Goal: Task Accomplishment & Management: Manage account settings

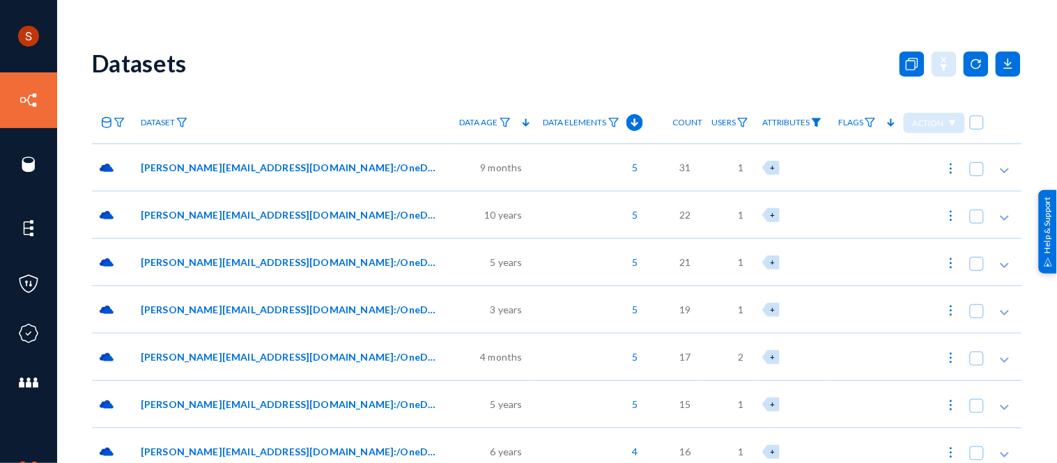
click at [812, 123] on img at bounding box center [816, 123] width 11 height 10
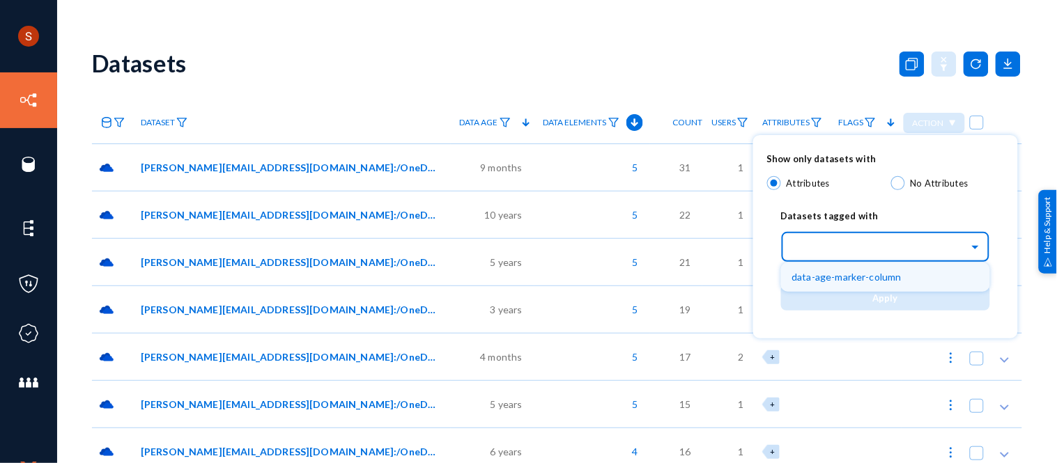
click at [835, 258] on div "Select..." at bounding box center [885, 245] width 209 height 35
click at [837, 274] on span "data-age-marker-column" at bounding box center [847, 277] width 110 height 12
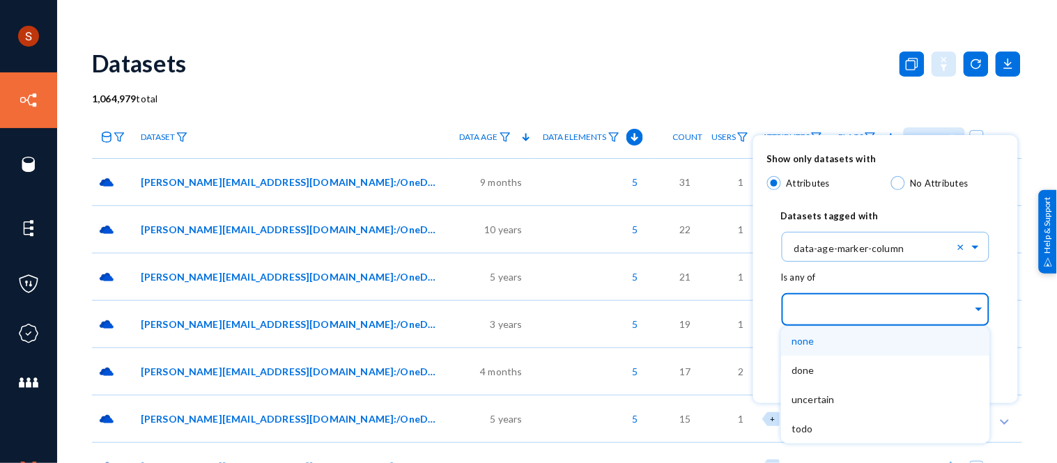
click at [833, 305] on input "text" at bounding box center [882, 311] width 180 height 13
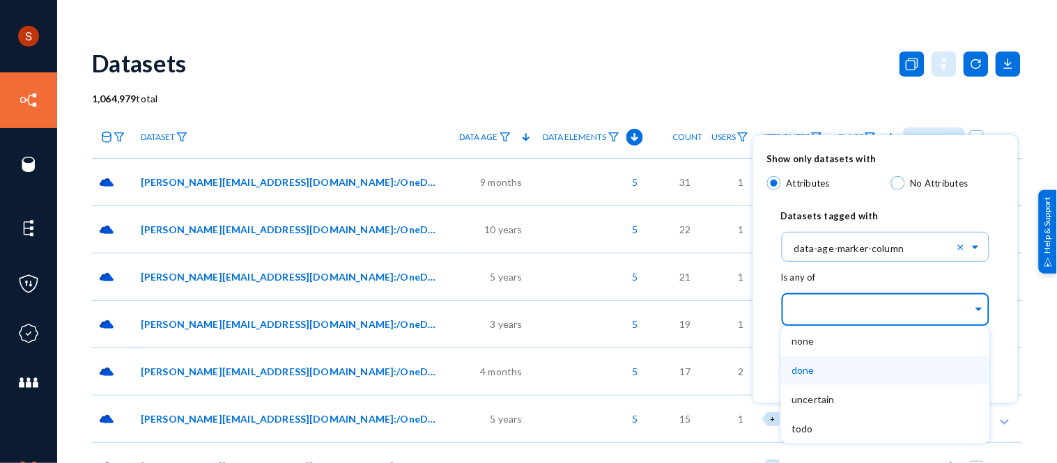
click at [836, 363] on div "done" at bounding box center [885, 370] width 209 height 29
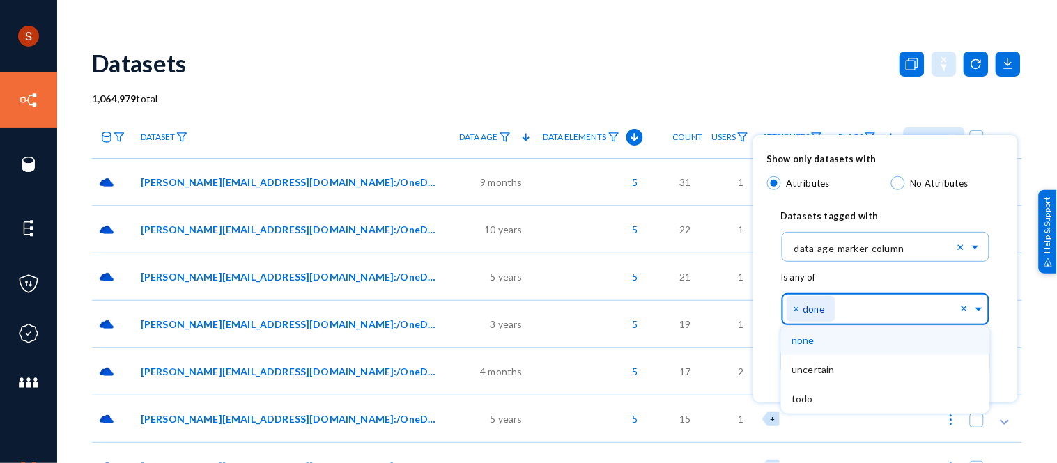
click at [862, 309] on input "text" at bounding box center [900, 312] width 121 height 13
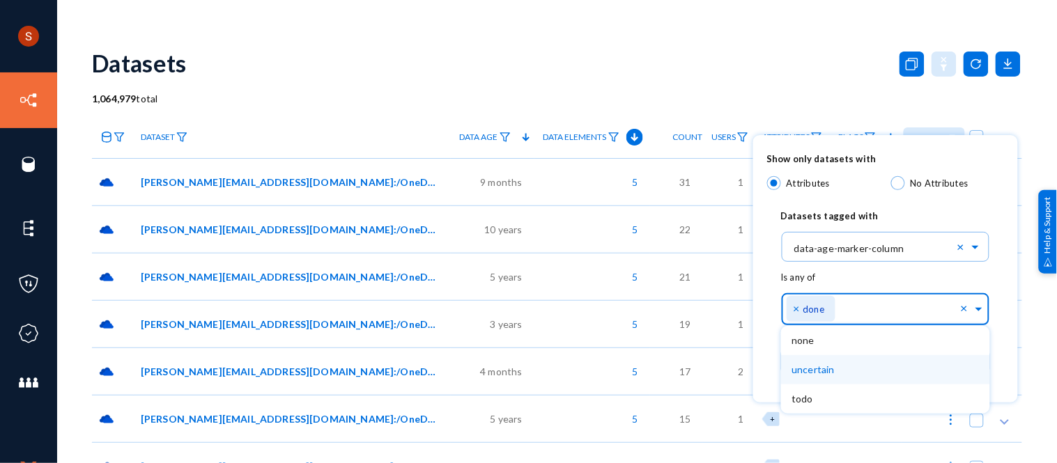
click at [863, 370] on div "uncertain" at bounding box center [885, 369] width 209 height 29
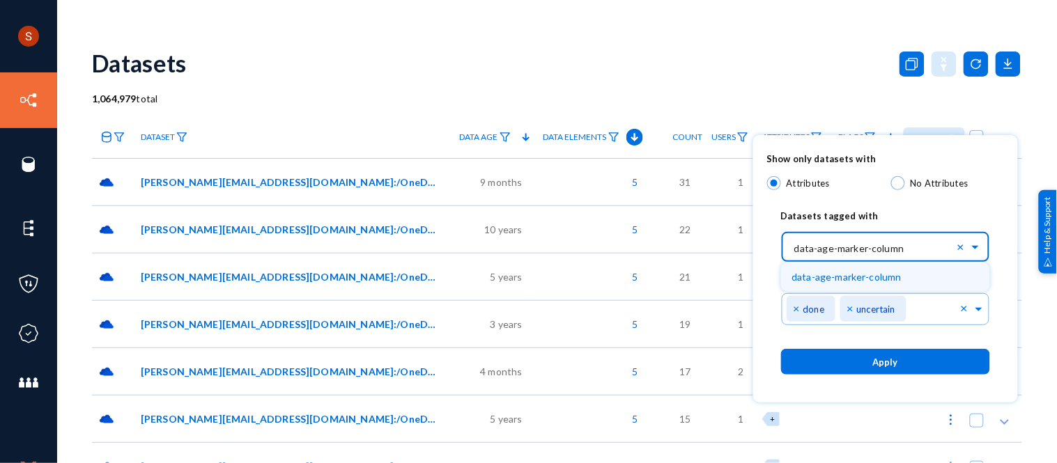
click at [879, 253] on input "text" at bounding box center [892, 246] width 195 height 24
click at [833, 245] on input "text" at bounding box center [892, 246] width 195 height 24
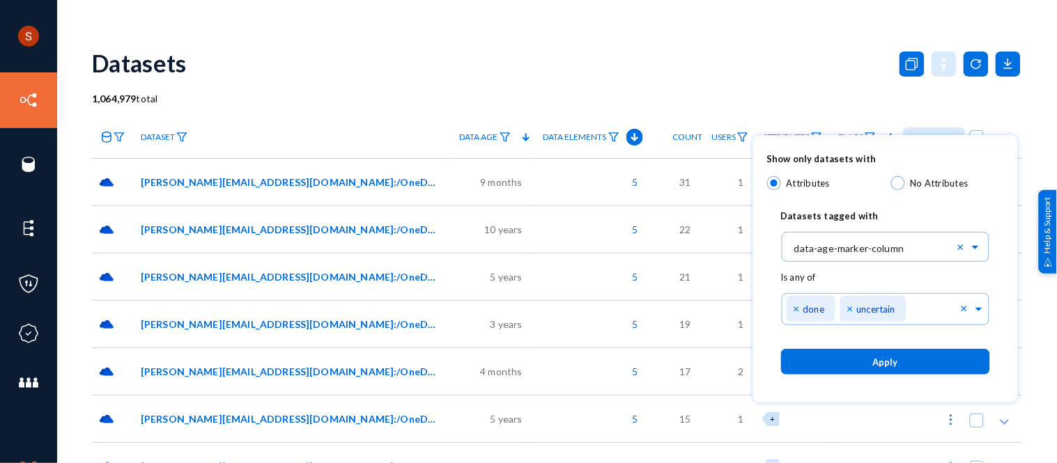
click at [425, 58] on div at bounding box center [528, 231] width 1057 height 463
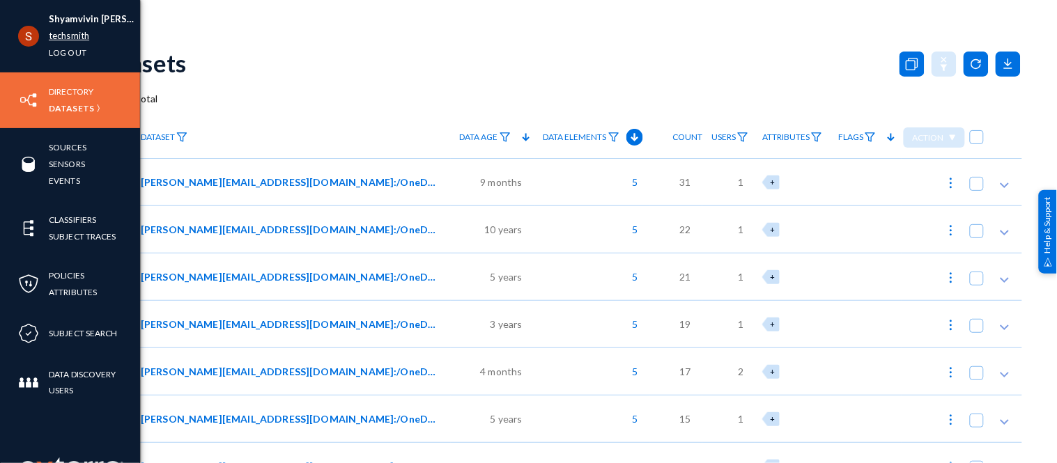
click at [50, 35] on link "techsmith" at bounding box center [69, 36] width 40 height 16
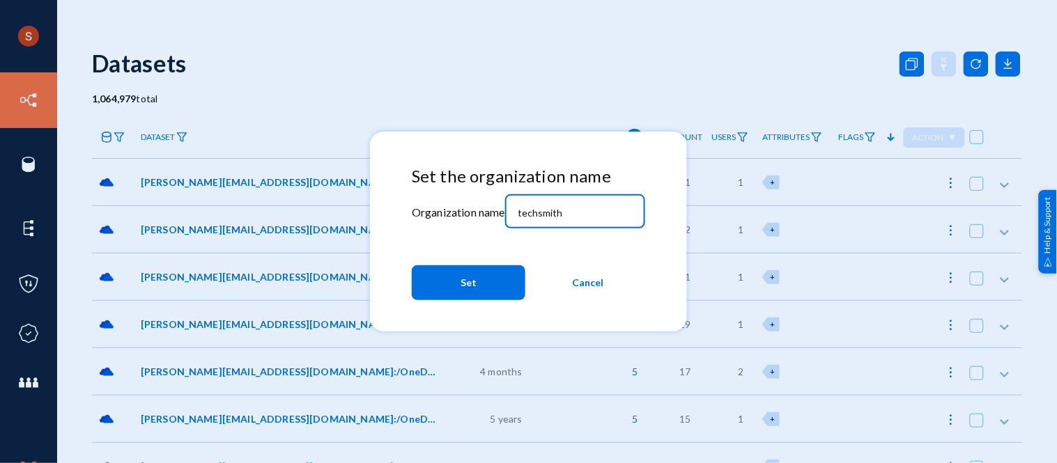
click at [536, 208] on input "techsmith" at bounding box center [578, 213] width 120 height 13
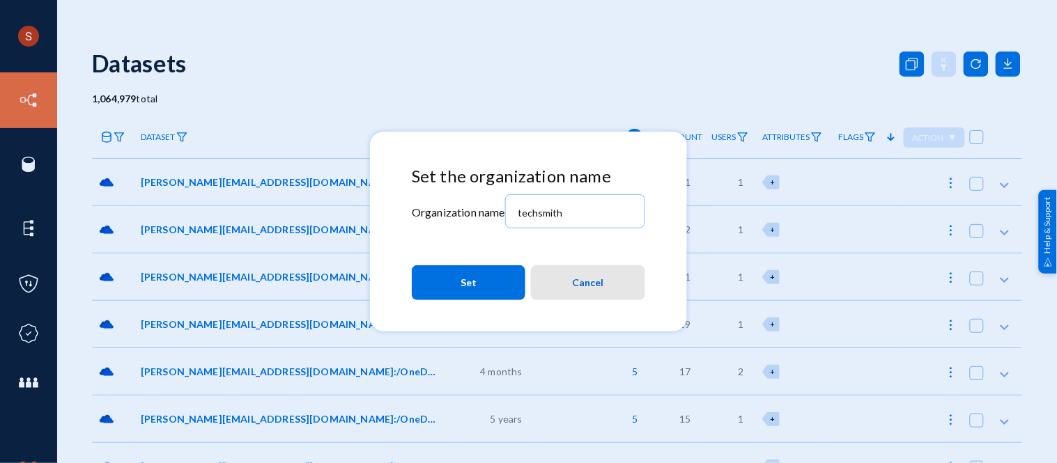
click at [586, 284] on span "Cancel" at bounding box center [588, 282] width 31 height 25
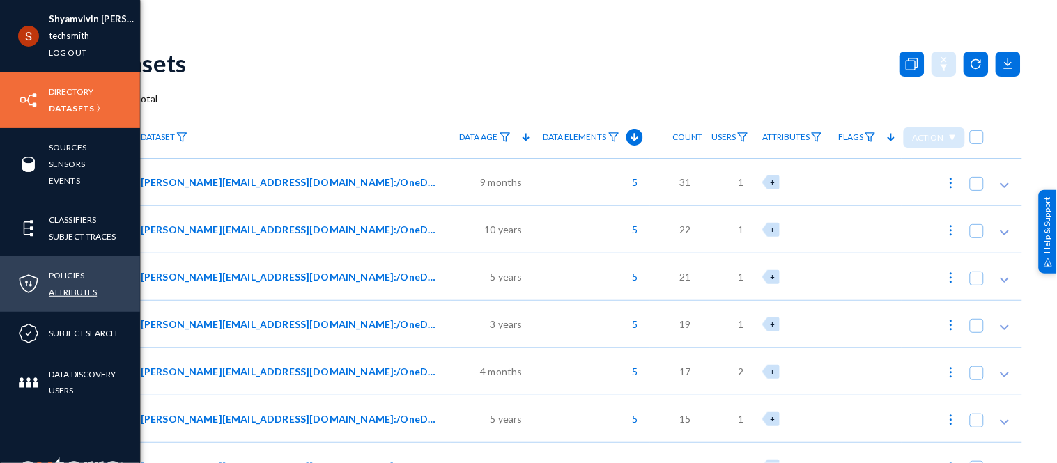
click at [84, 288] on link "Attributes" at bounding box center [73, 292] width 48 height 16
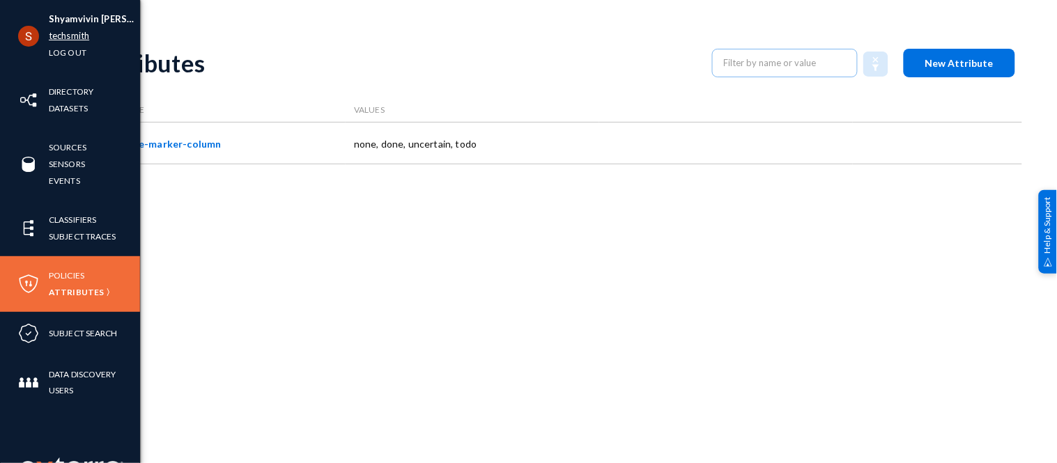
click at [50, 38] on link "techsmith" at bounding box center [69, 36] width 40 height 16
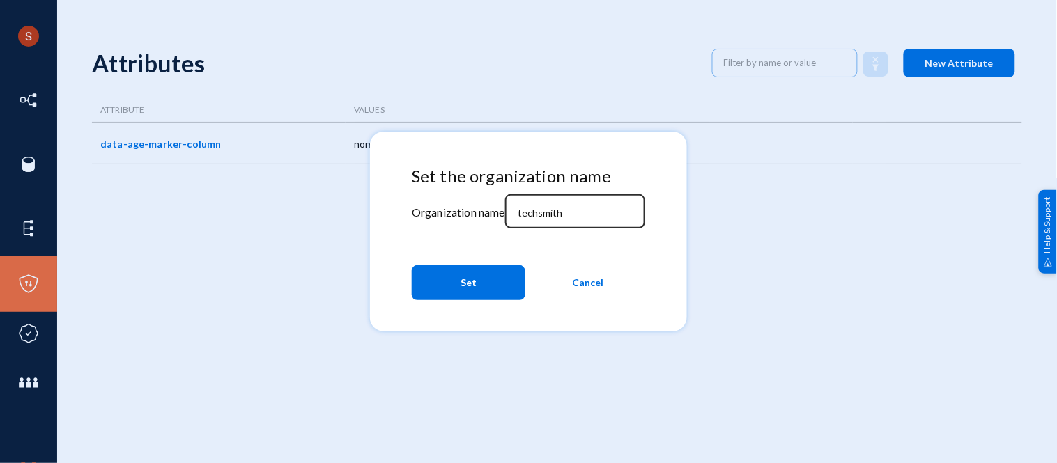
click at [545, 208] on input "techsmith" at bounding box center [578, 213] width 120 height 13
type input "demo"
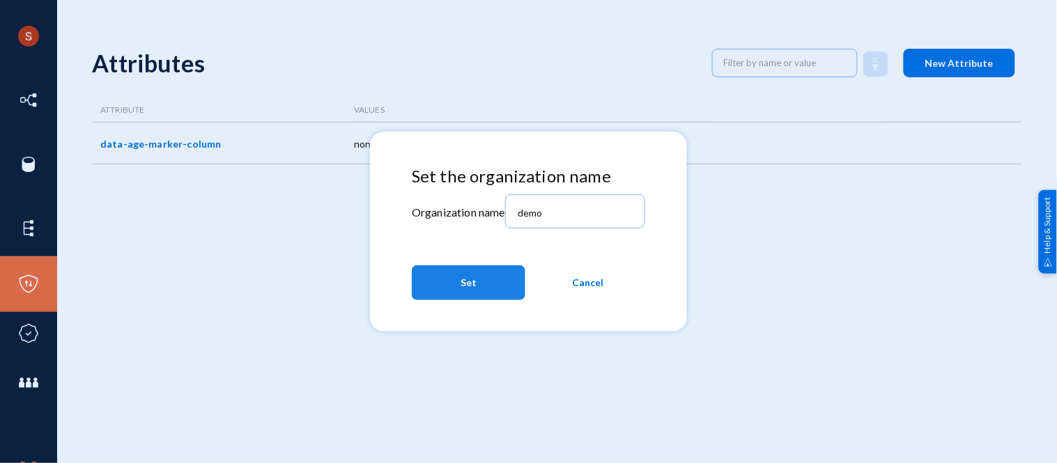
click at [457, 276] on button "Set" at bounding box center [469, 282] width 114 height 35
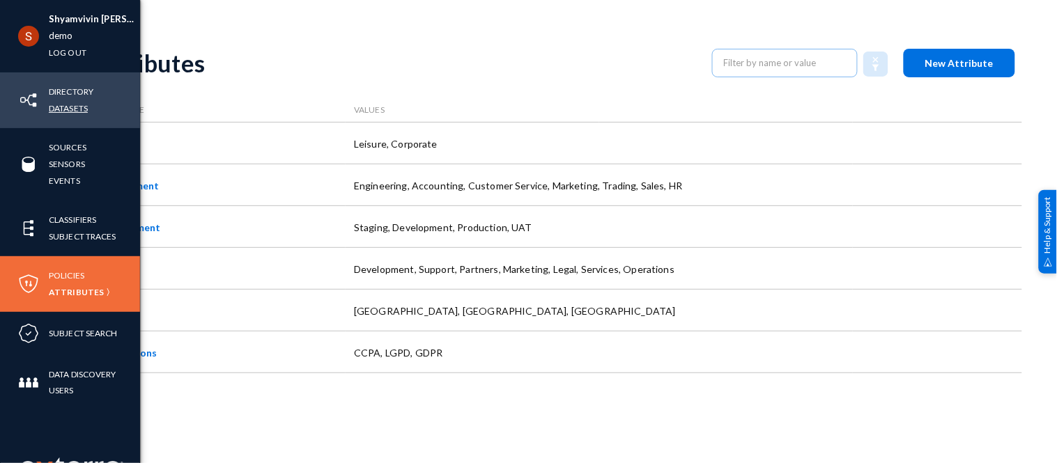
click at [78, 106] on link "Datasets" at bounding box center [68, 108] width 39 height 16
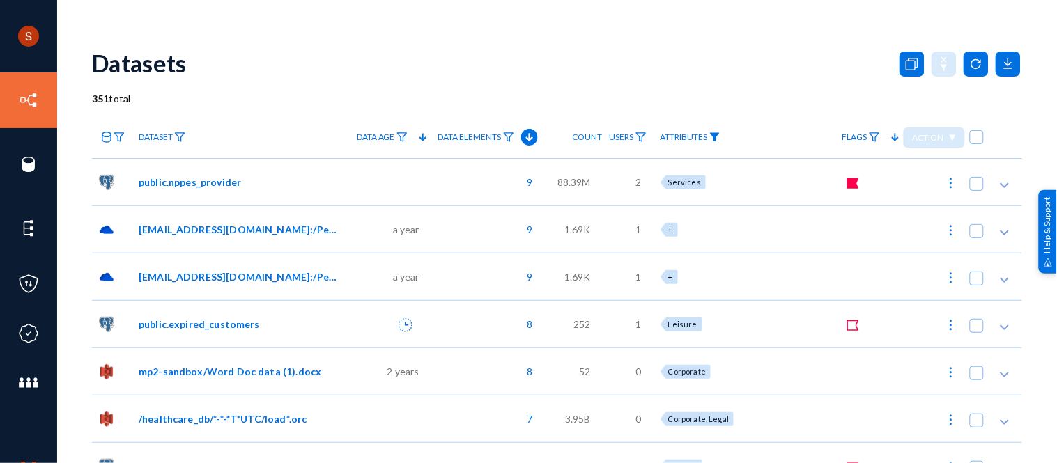
click at [720, 138] on img at bounding box center [714, 137] width 11 height 10
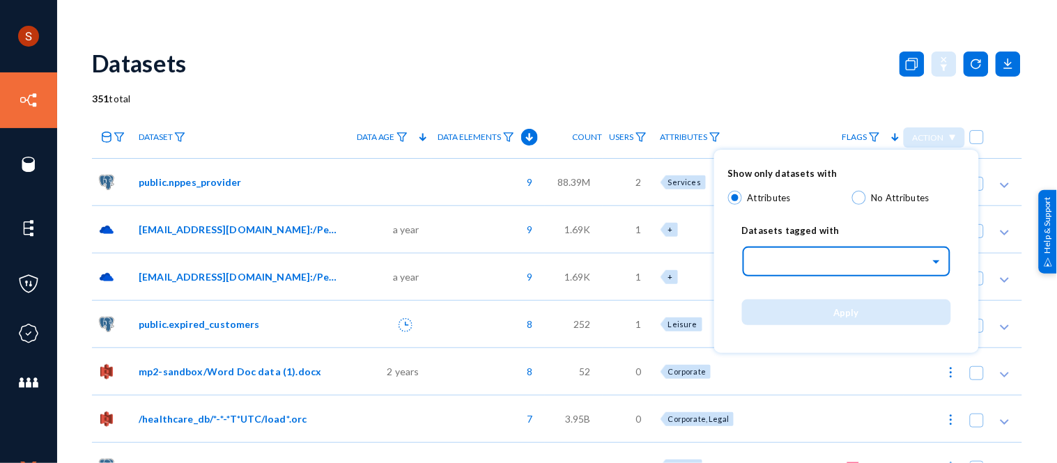
click at [782, 254] on input "text" at bounding box center [853, 261] width 195 height 24
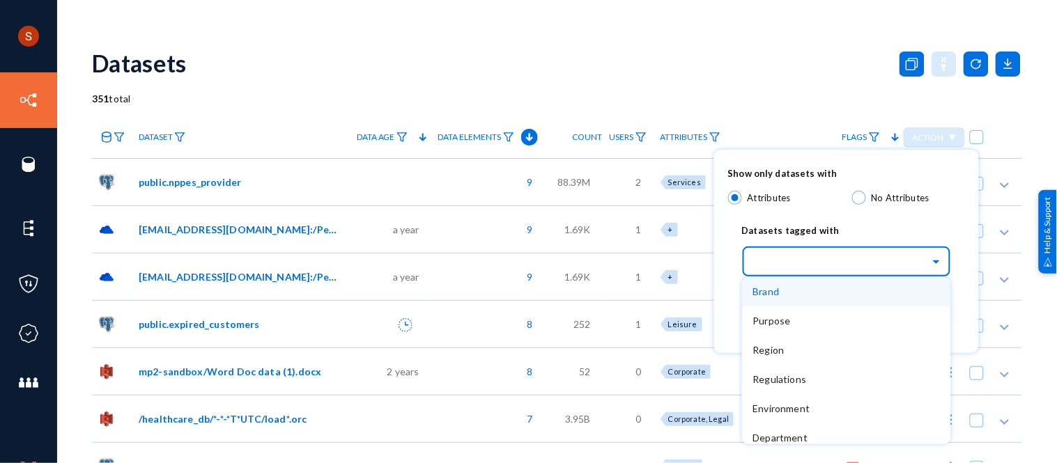
click at [798, 286] on div "Brand" at bounding box center [846, 291] width 209 height 29
click at [856, 266] on input "text" at bounding box center [853, 261] width 195 height 24
click at [841, 317] on div "Purpose" at bounding box center [846, 321] width 209 height 29
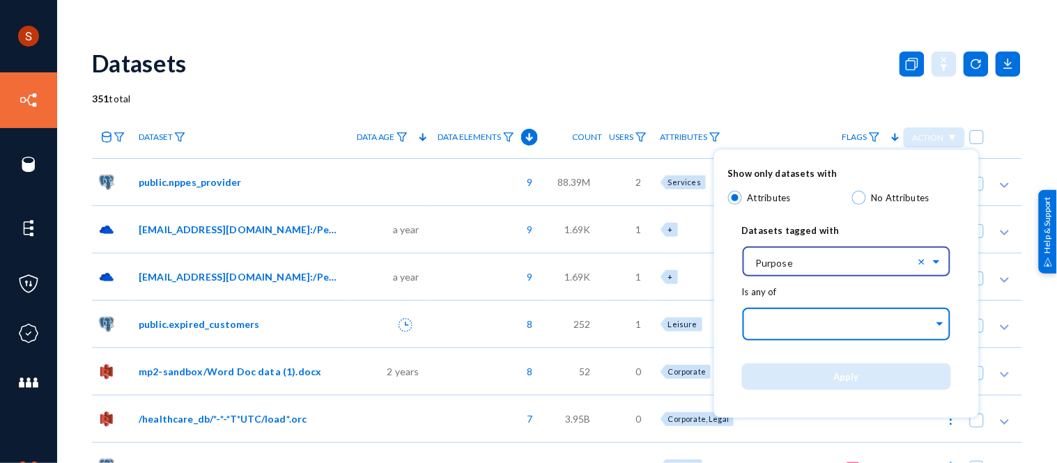
click at [805, 323] on input "text" at bounding box center [843, 326] width 180 height 13
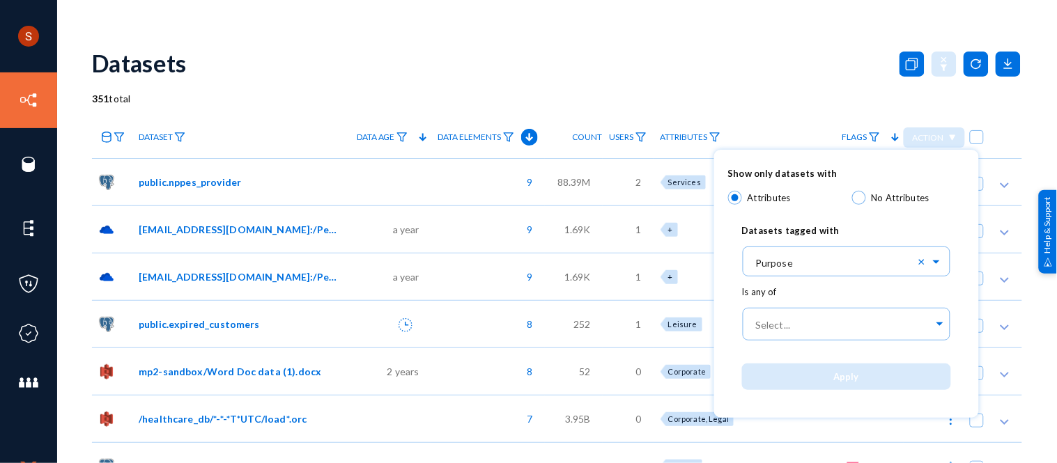
click at [725, 258] on div "Show only datasets with Attributes No Attributes Datasets tagged with Select...…" at bounding box center [846, 284] width 265 height 268
click at [18, 54] on div at bounding box center [528, 231] width 1057 height 463
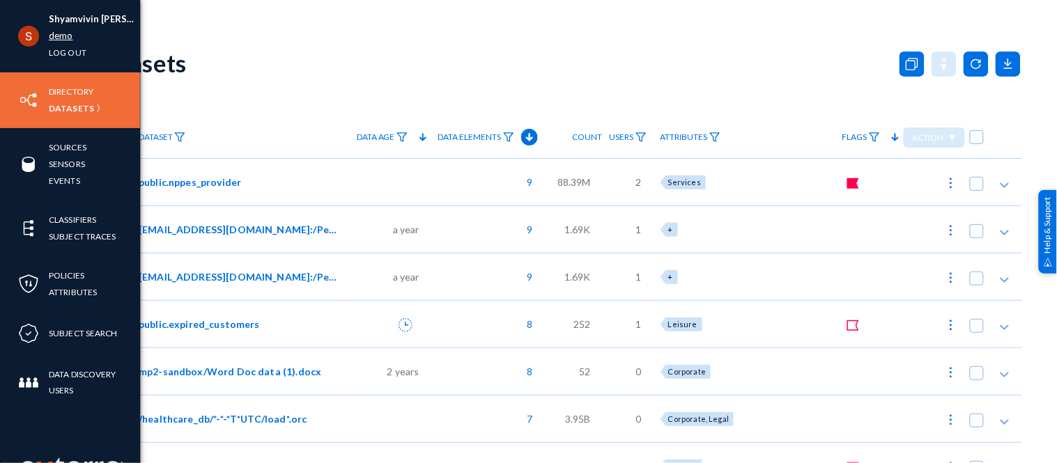
click at [49, 36] on link "demo" at bounding box center [61, 36] width 24 height 16
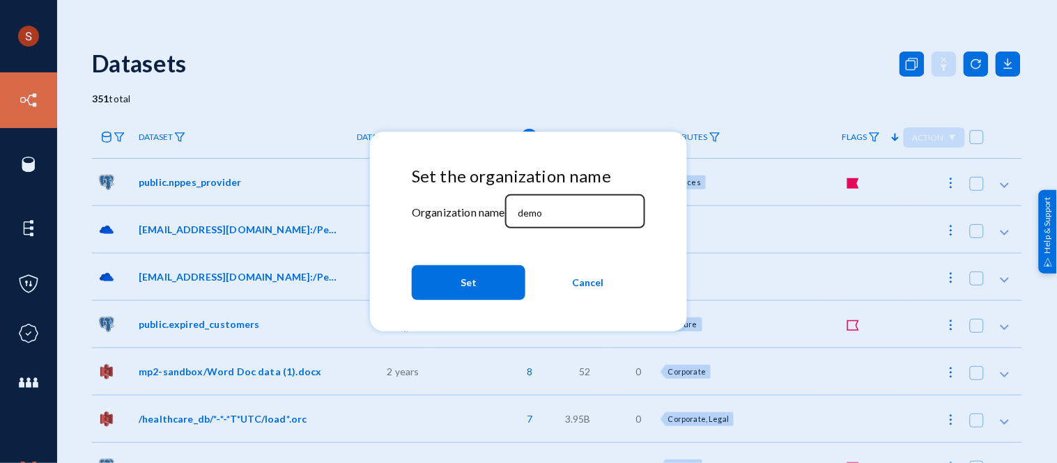
click at [529, 222] on div "demo" at bounding box center [574, 210] width 125 height 36
type input "techsmith"
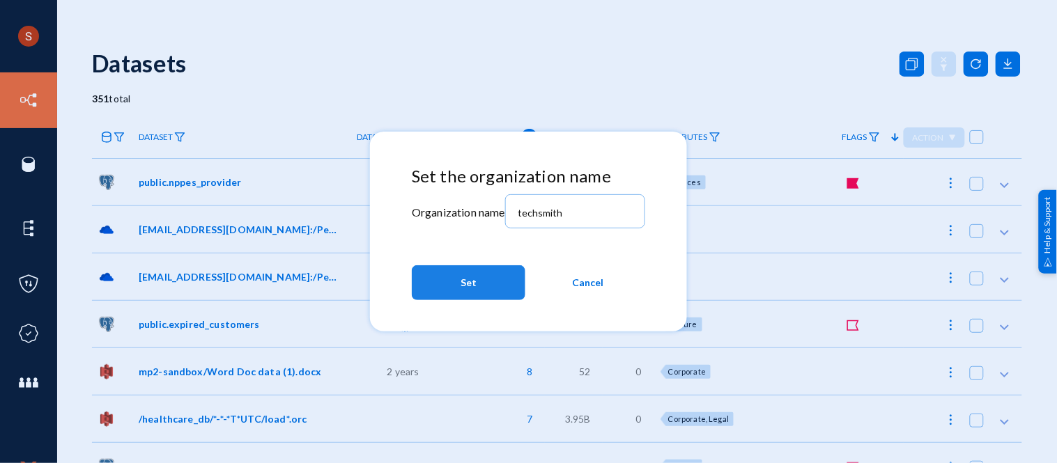
click at [470, 294] on span "Set" at bounding box center [469, 282] width 16 height 25
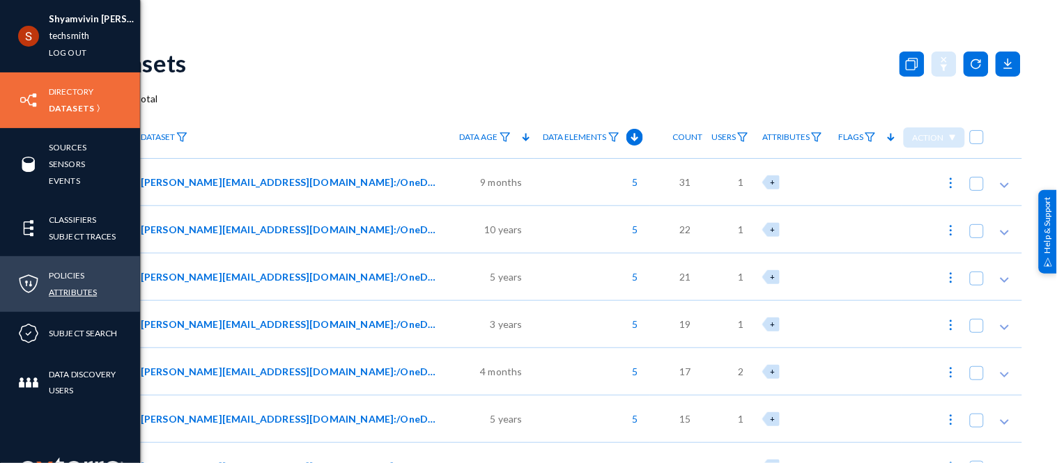
click at [77, 296] on link "Attributes" at bounding box center [73, 292] width 48 height 16
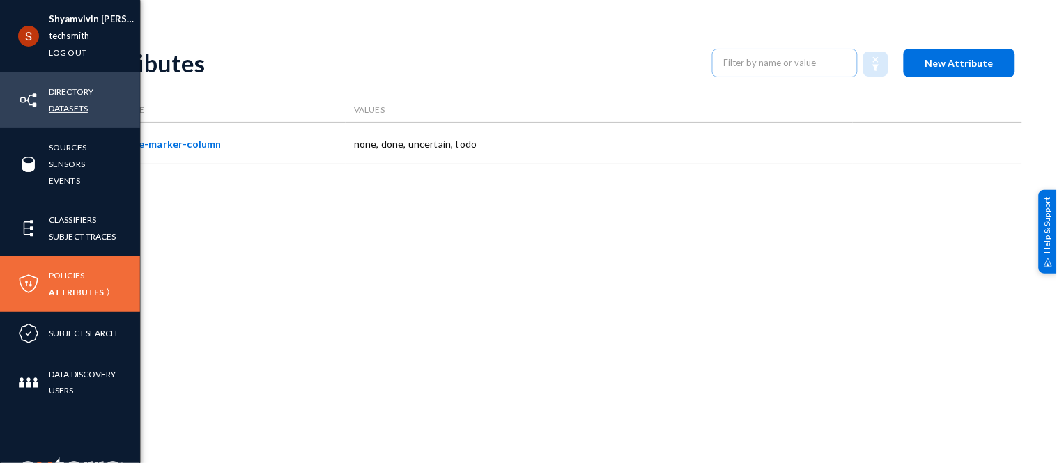
click at [67, 107] on link "Datasets" at bounding box center [68, 108] width 39 height 16
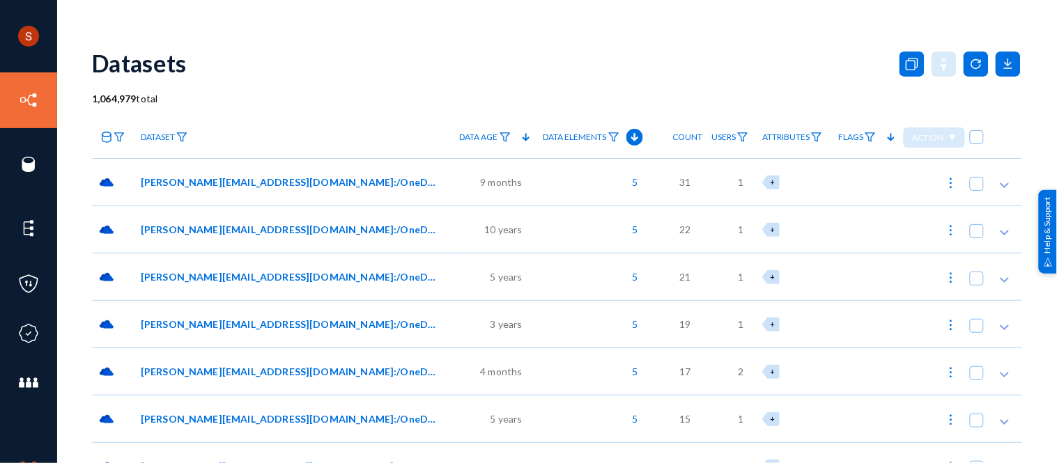
click at [809, 141] on link "Attributes" at bounding box center [792, 137] width 74 height 24
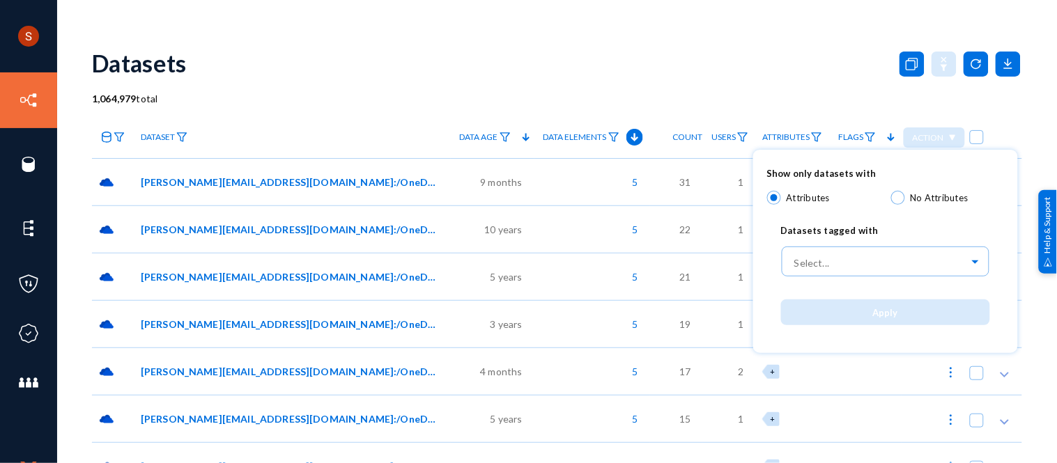
click at [7, 226] on div at bounding box center [528, 231] width 1057 height 463
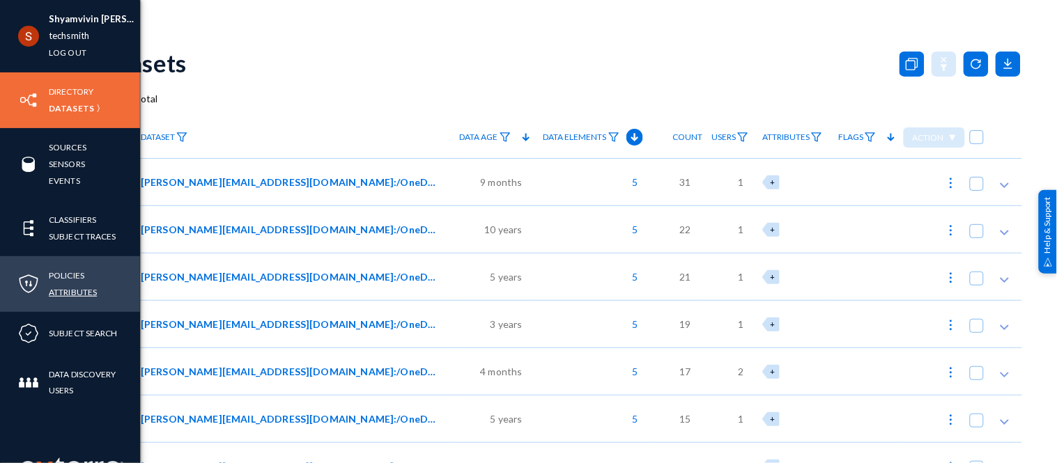
click at [79, 286] on link "Attributes" at bounding box center [73, 292] width 48 height 16
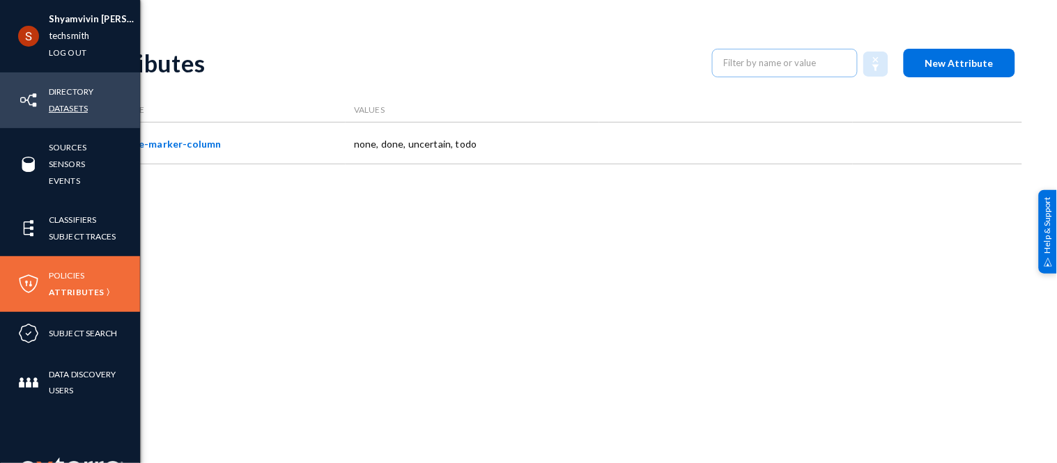
click at [51, 109] on link "Datasets" at bounding box center [68, 108] width 39 height 16
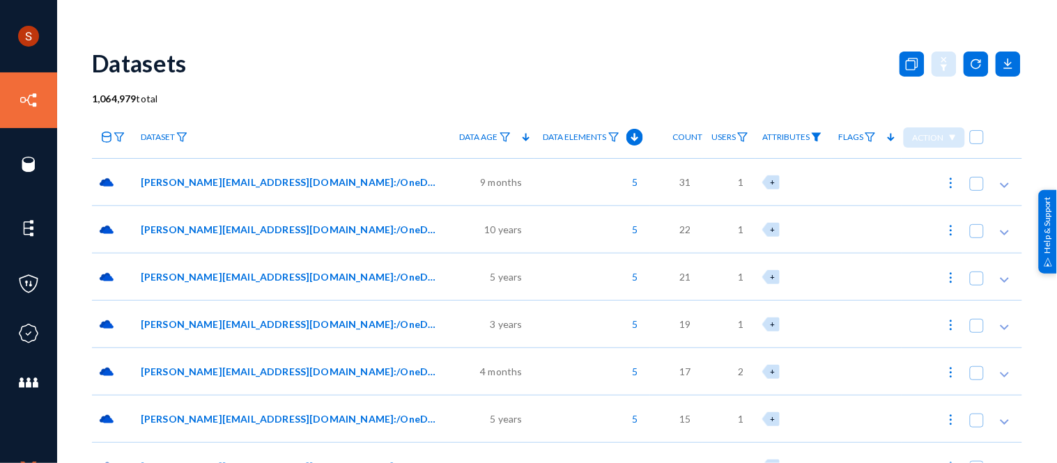
click at [819, 135] on img at bounding box center [816, 137] width 11 height 10
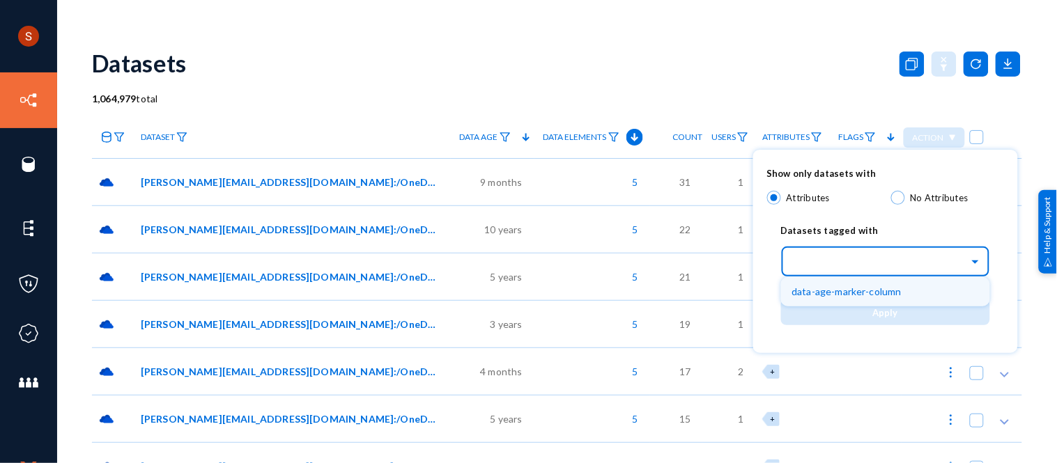
click at [822, 256] on div "Select..." at bounding box center [880, 260] width 177 height 16
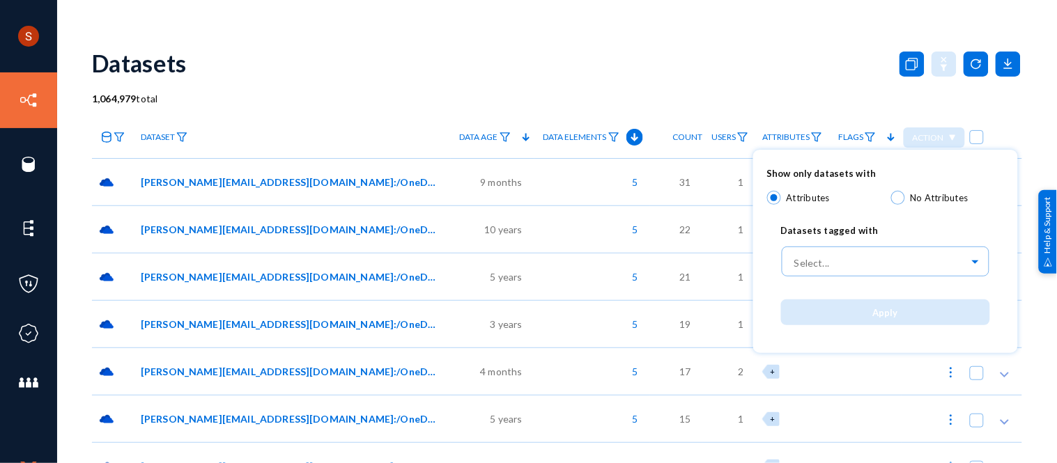
click at [222, 36] on div at bounding box center [528, 231] width 1057 height 463
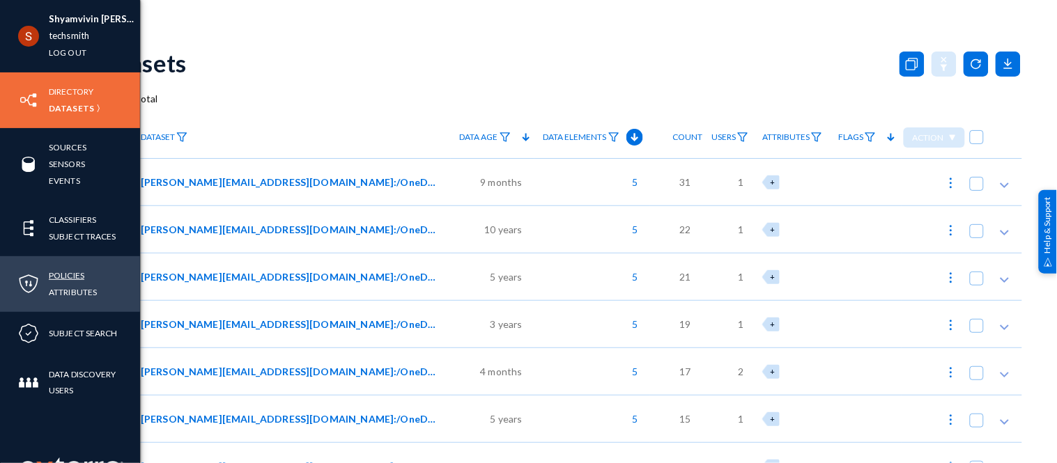
click at [70, 269] on link "Policies" at bounding box center [67, 276] width 36 height 16
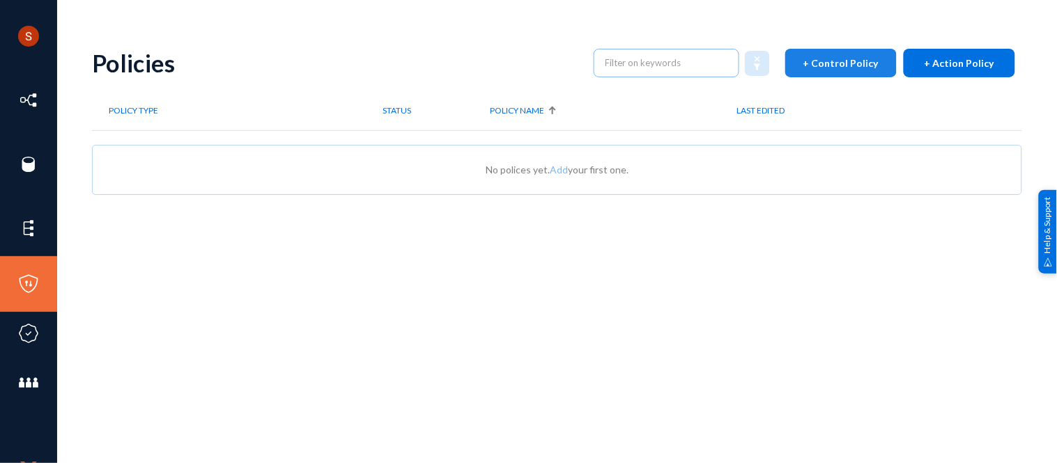
click at [869, 57] on span "+ Control Policy" at bounding box center [840, 63] width 75 height 12
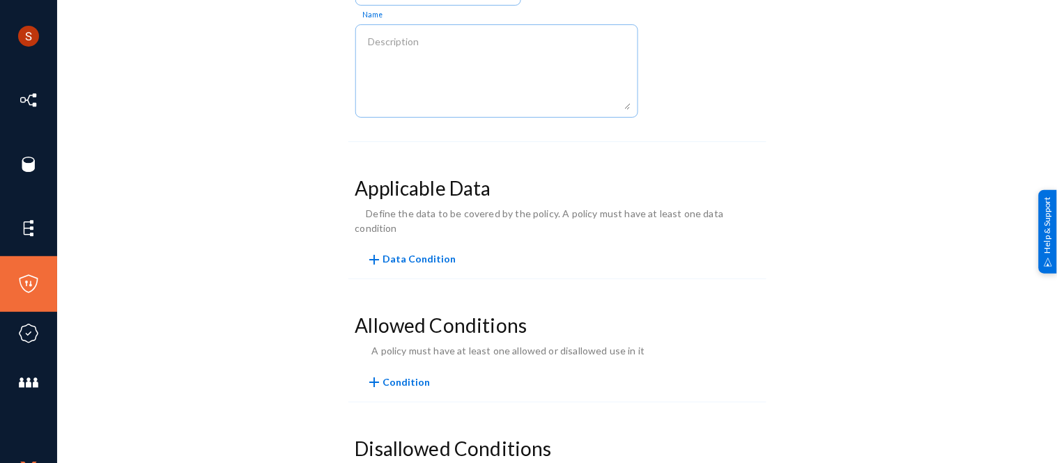
scroll to position [188, 0]
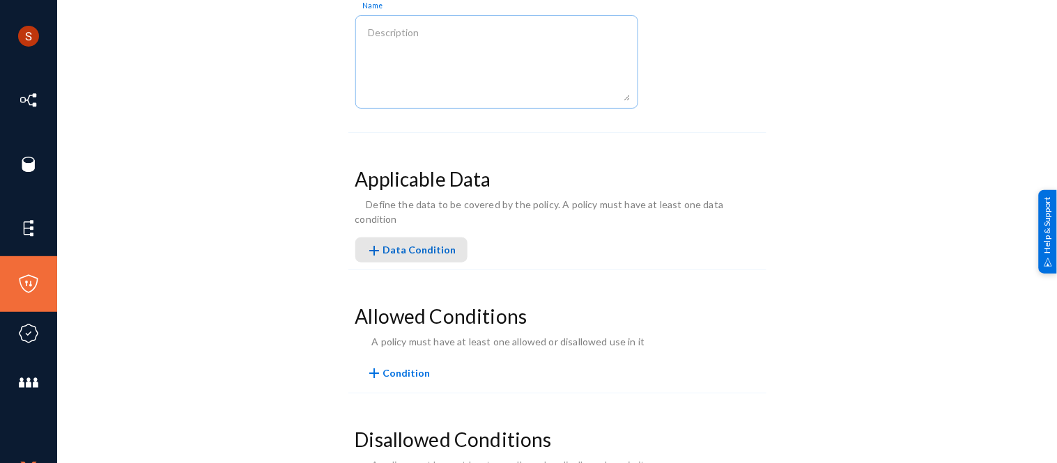
click at [428, 244] on span "add Data Condition" at bounding box center [411, 250] width 90 height 12
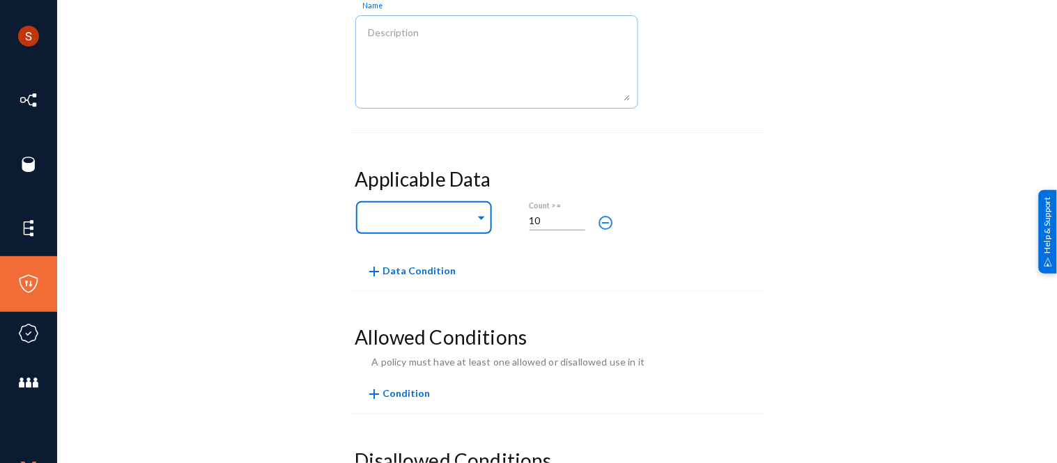
click at [419, 217] on input "text" at bounding box center [420, 219] width 109 height 13
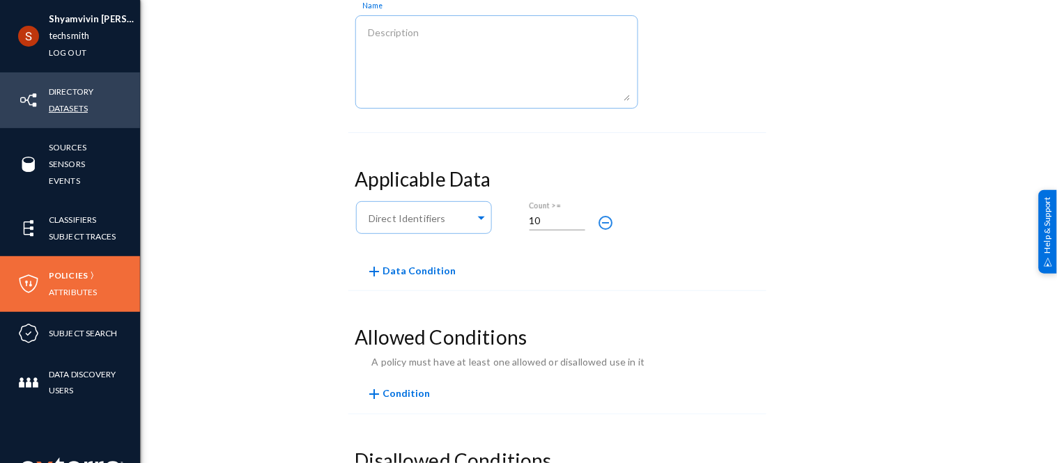
click at [68, 107] on link "Datasets" at bounding box center [68, 108] width 39 height 16
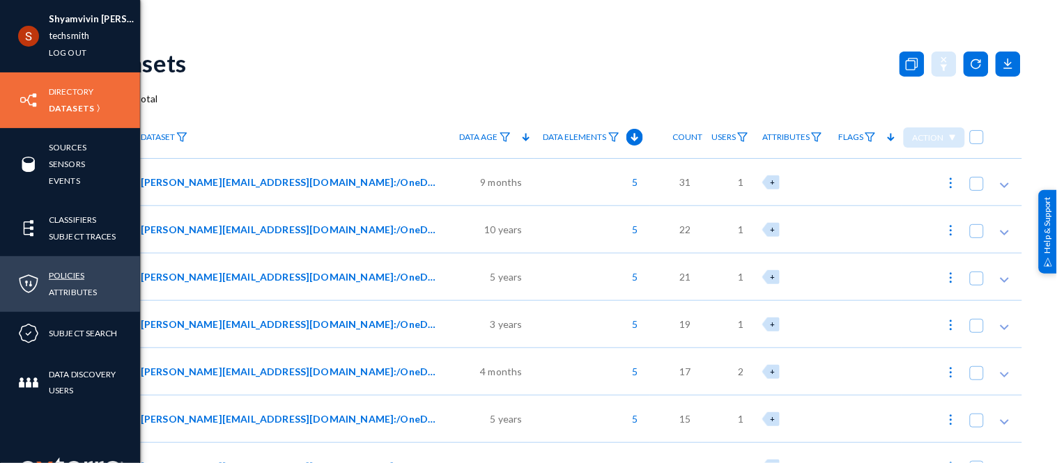
click at [68, 269] on link "Policies" at bounding box center [67, 276] width 36 height 16
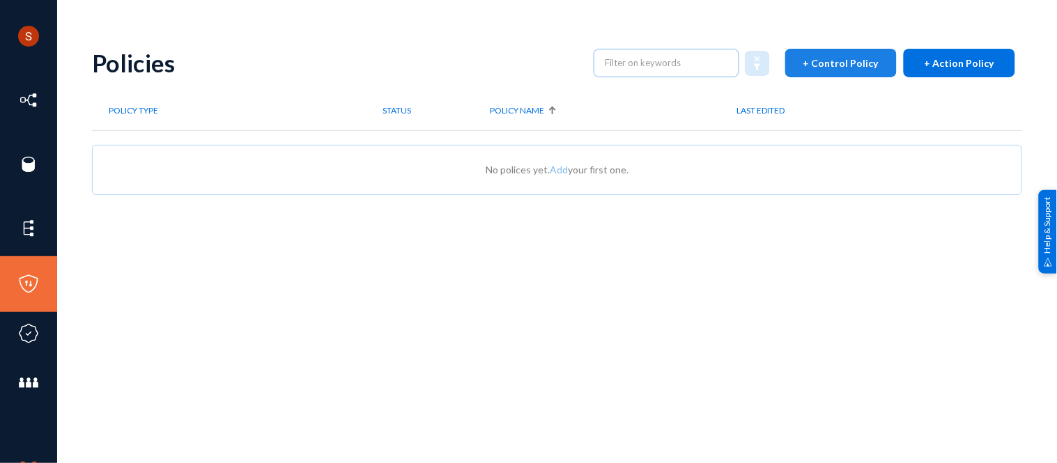
click at [797, 56] on button "+ Control Policy" at bounding box center [840, 63] width 111 height 29
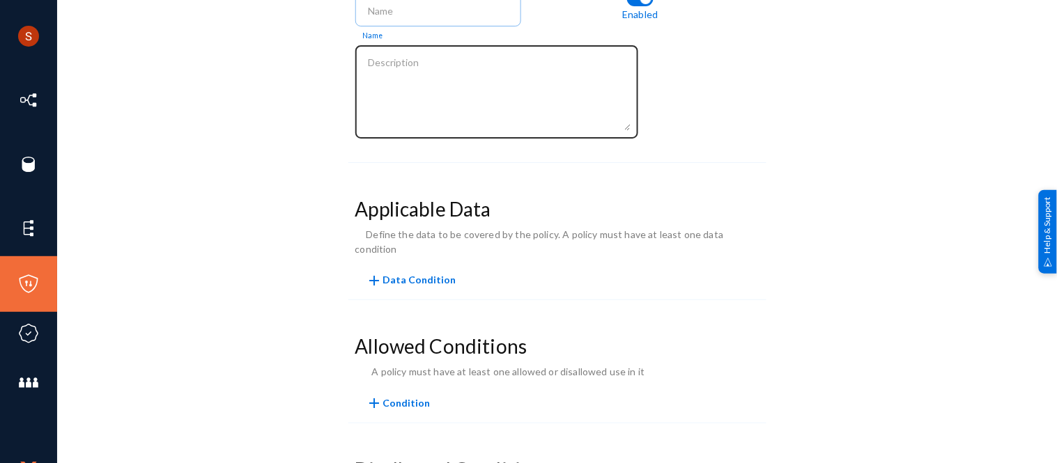
scroll to position [164, 0]
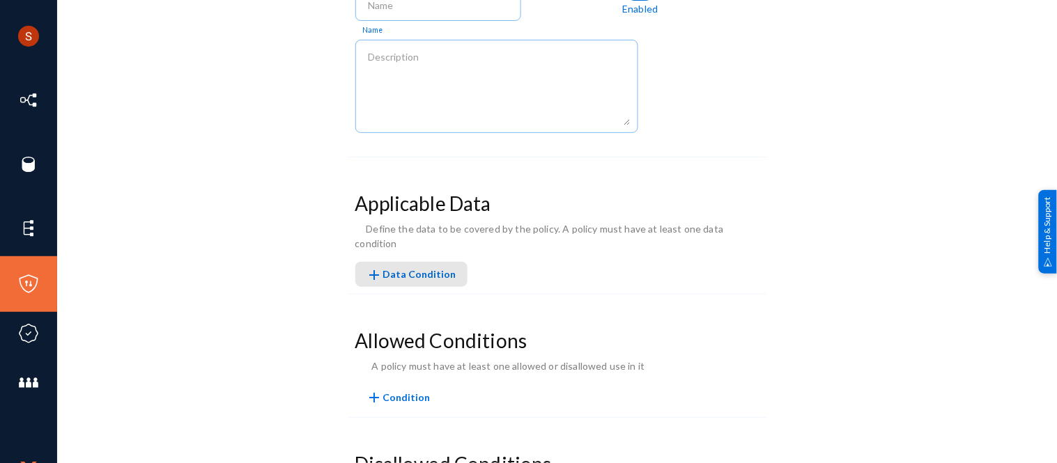
click at [434, 268] on span "add Data Condition" at bounding box center [411, 274] width 90 height 12
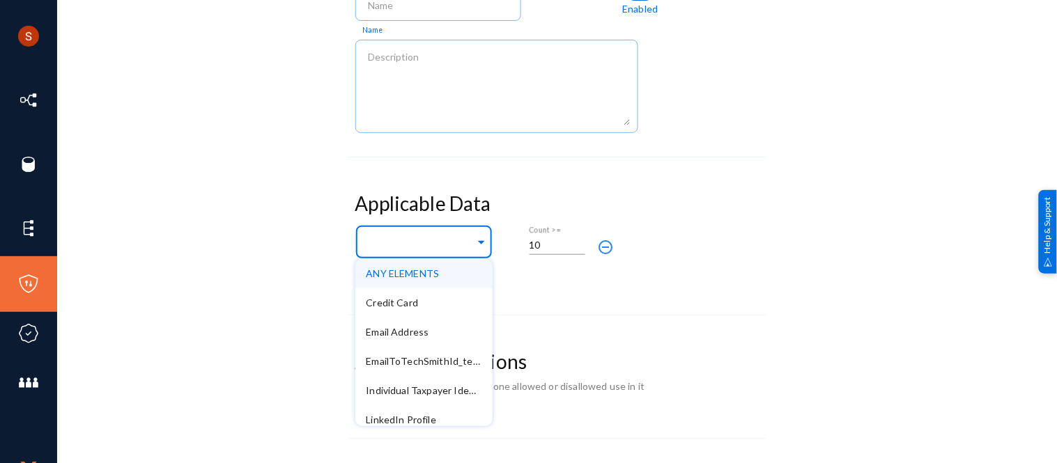
click at [437, 253] on div at bounding box center [420, 243] width 109 height 24
click at [430, 265] on div "ANY ELEMENTS" at bounding box center [423, 273] width 137 height 29
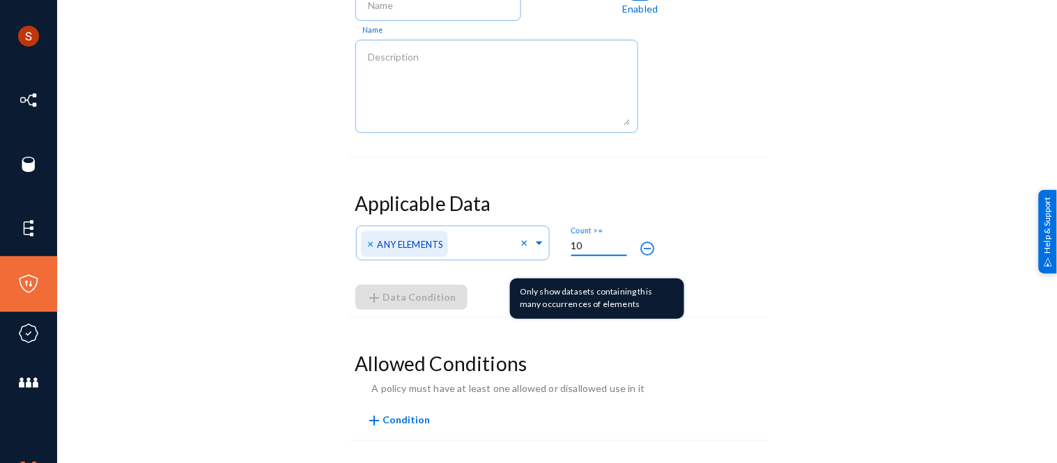
click at [583, 247] on input "10" at bounding box center [599, 246] width 56 height 13
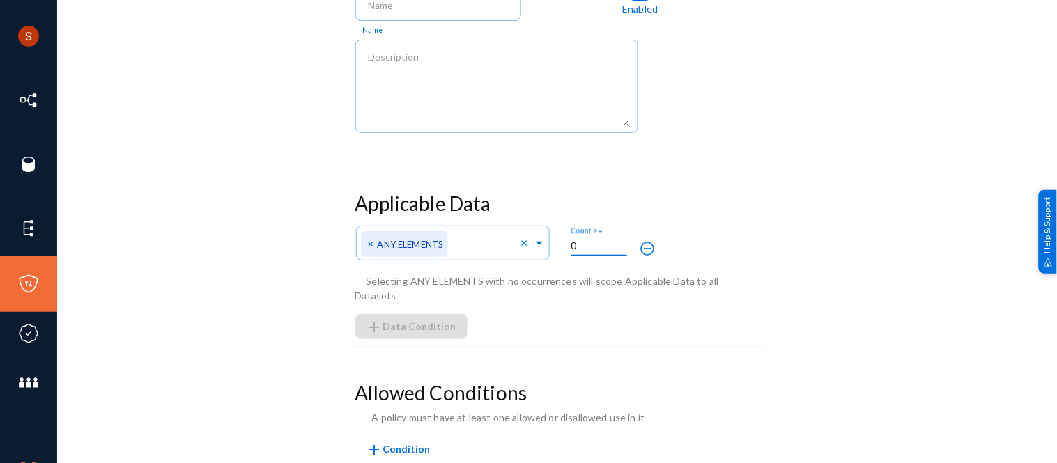
click at [628, 283] on span "Selecting ANY ELEMENTS with no occurrences will scope Applicable Data to all Da…" at bounding box center [537, 288] width 364 height 26
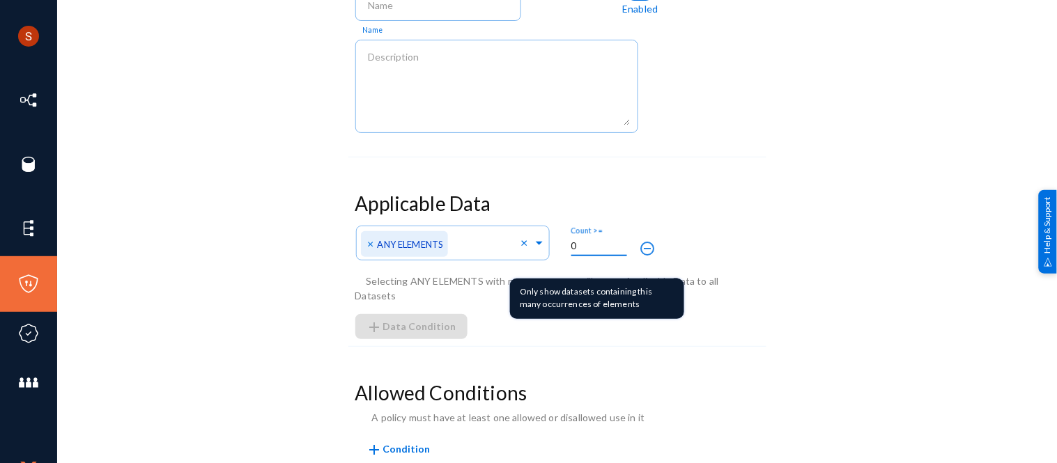
click at [571, 249] on input "0" at bounding box center [599, 246] width 56 height 13
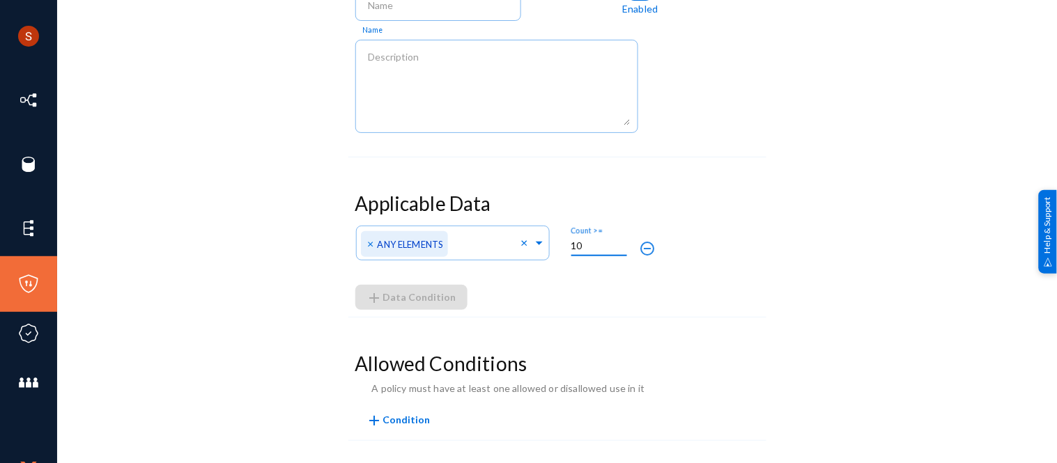
type input "0"
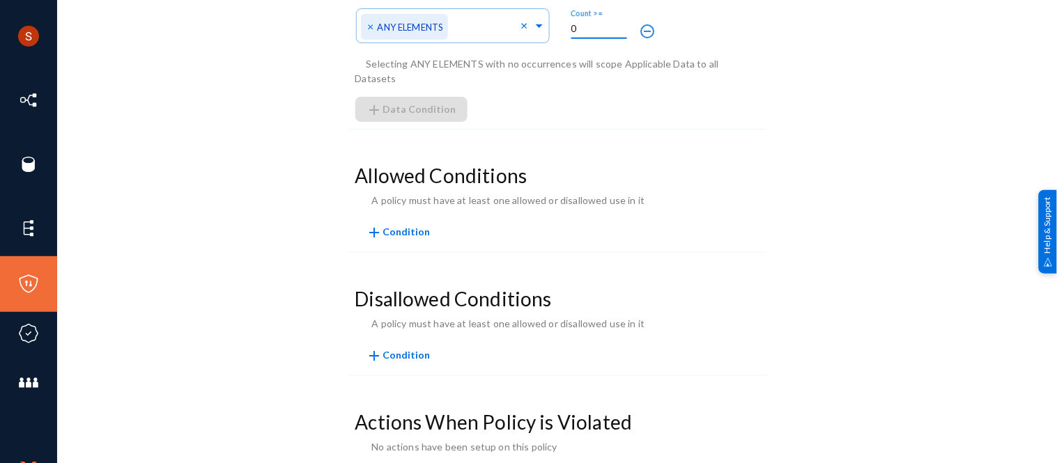
scroll to position [382, 0]
click at [416, 226] on span "Condition" at bounding box center [406, 232] width 47 height 12
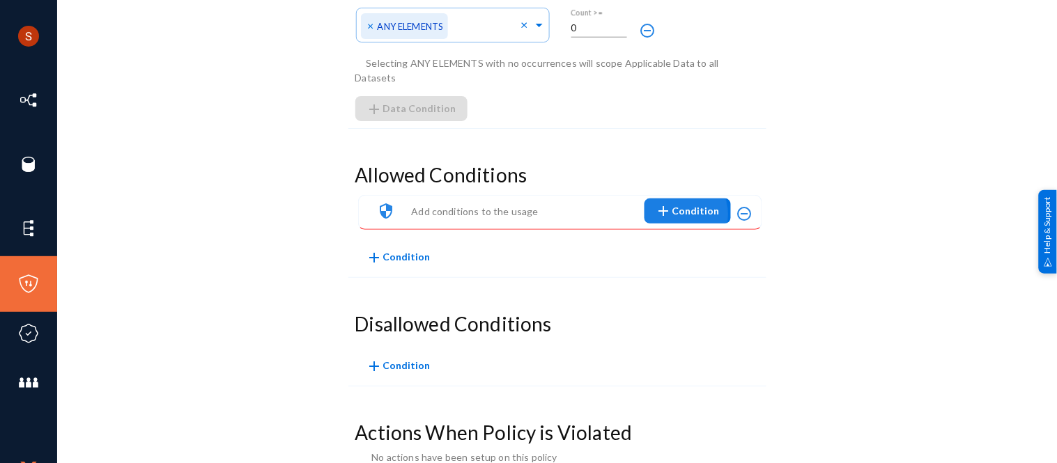
click at [664, 203] on mat-icon "add" at bounding box center [664, 211] width 17 height 17
click at [574, 261] on div at bounding box center [528, 231] width 1057 height 463
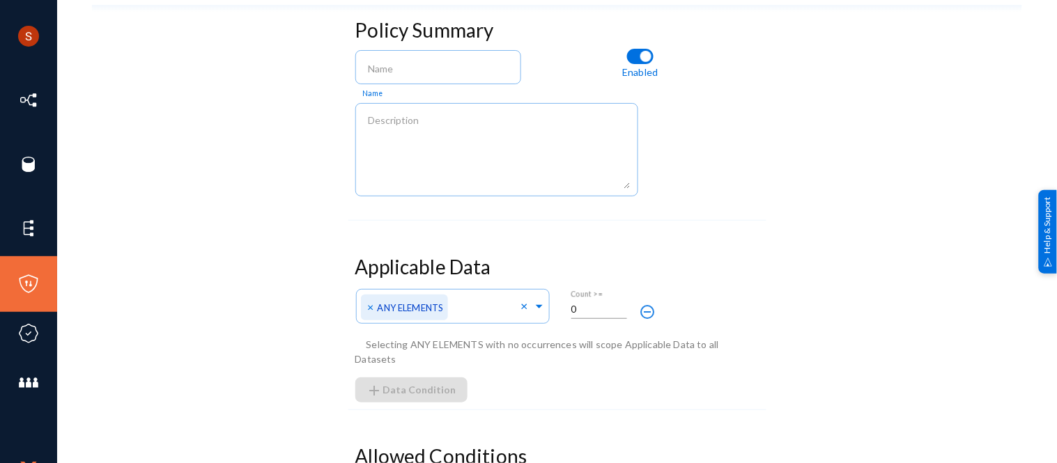
scroll to position [0, 0]
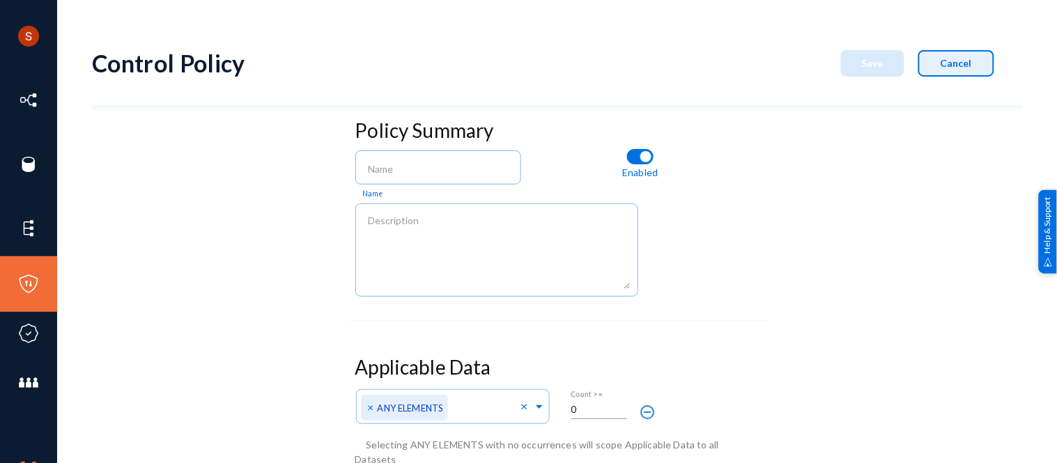
click at [960, 60] on span "Cancel" at bounding box center [956, 63] width 31 height 12
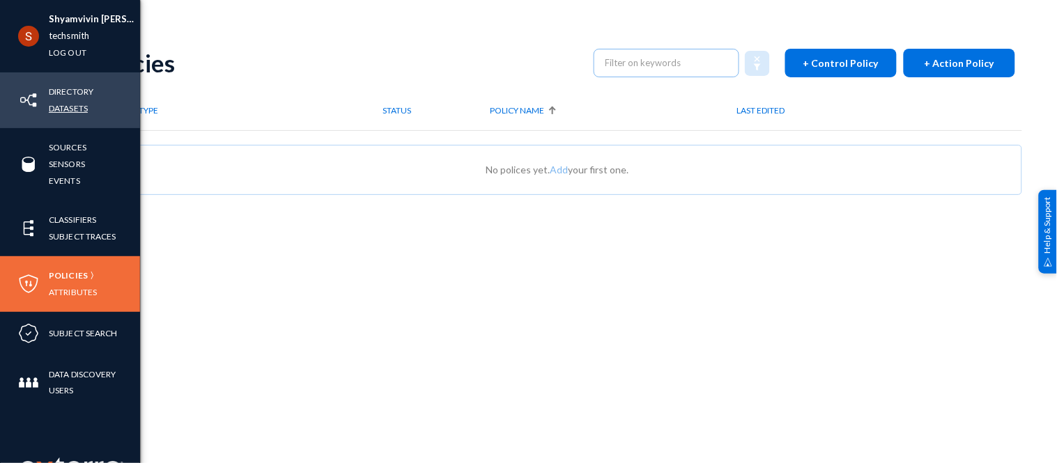
click at [56, 114] on link "Datasets" at bounding box center [68, 108] width 39 height 16
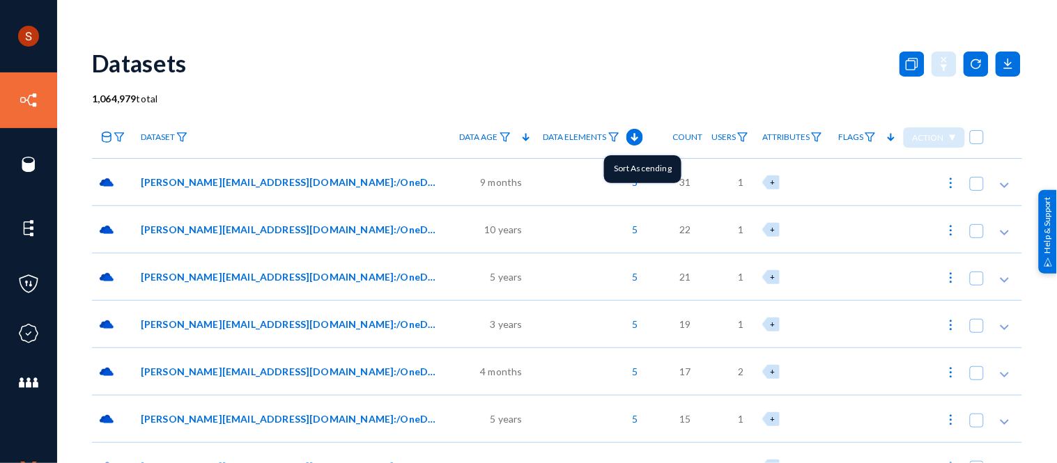
click at [628, 136] on icon at bounding box center [634, 137] width 17 height 17
click at [349, 187] on span "[PERSON_NAME][EMAIL_ADDRESS][DOMAIN_NAME]:/OneDrive//Creative 2022/Camtasia 202…" at bounding box center [289, 182] width 296 height 15
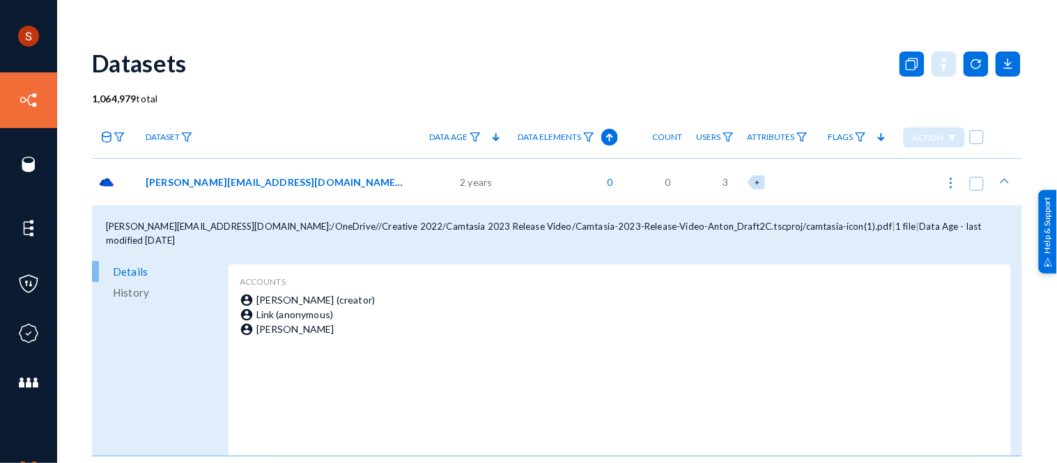
click at [317, 294] on span "[PERSON_NAME] (creator)" at bounding box center [315, 300] width 119 height 12
click at [347, 190] on div "[PERSON_NAME][EMAIL_ADDRESS][DOMAIN_NAME]:/OneDrive//Creative 2022/Camtasia 202…" at bounding box center [277, 181] width 277 height 47
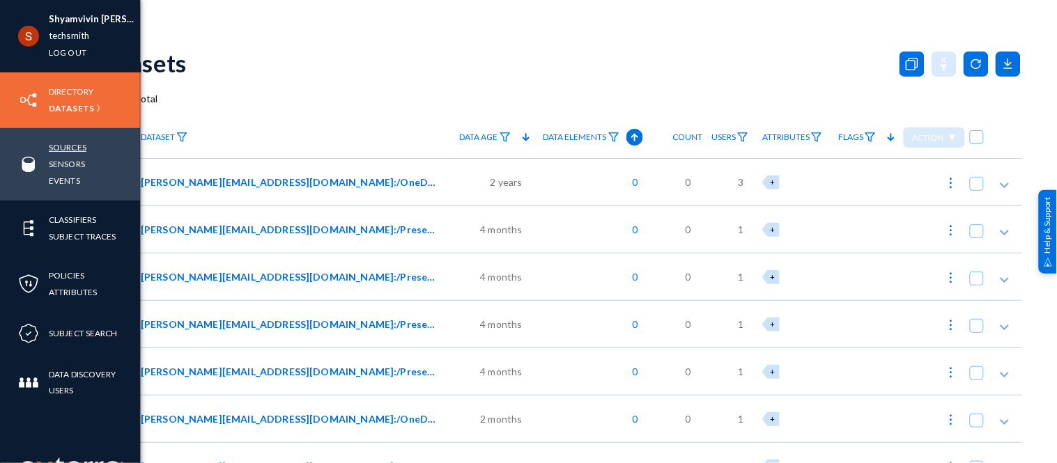
click at [68, 144] on link "Sources" at bounding box center [68, 147] width 38 height 16
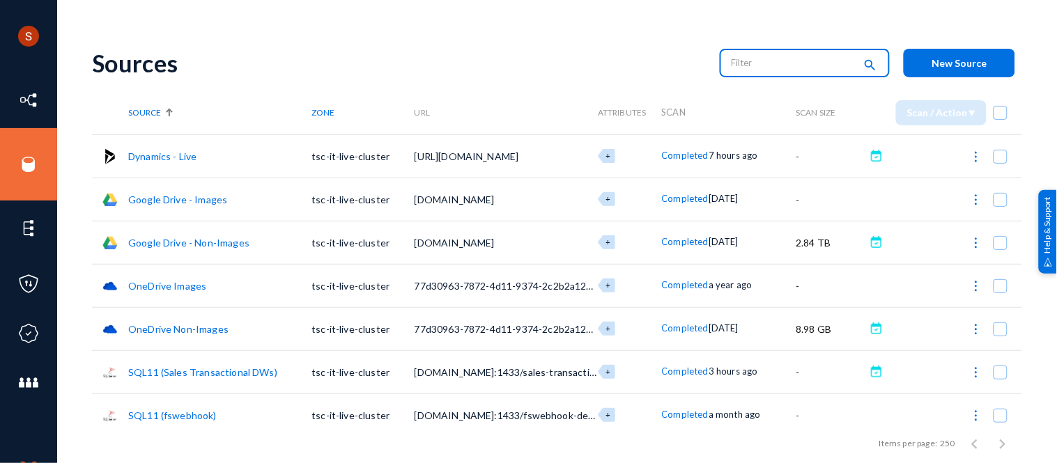
click at [791, 52] on input "text" at bounding box center [793, 62] width 123 height 21
type input "share"
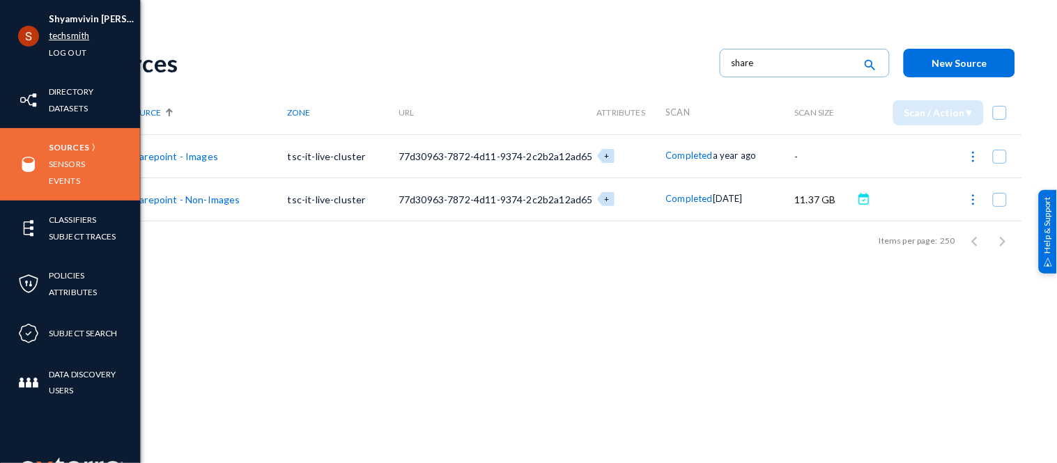
click at [59, 36] on link "techsmith" at bounding box center [69, 36] width 40 height 16
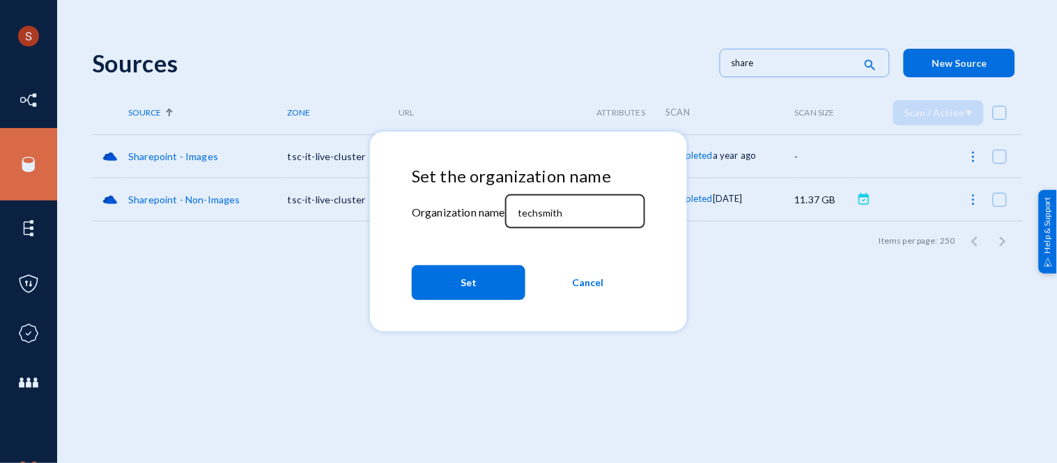
click at [537, 214] on input "techsmith" at bounding box center [578, 213] width 120 height 13
type input "y"
type input "tandl"
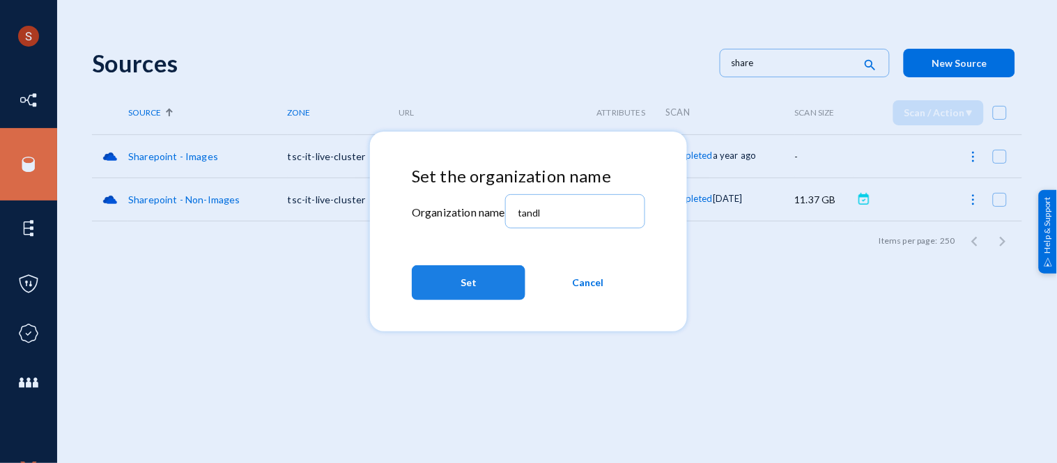
click at [504, 286] on button "Set" at bounding box center [469, 282] width 114 height 35
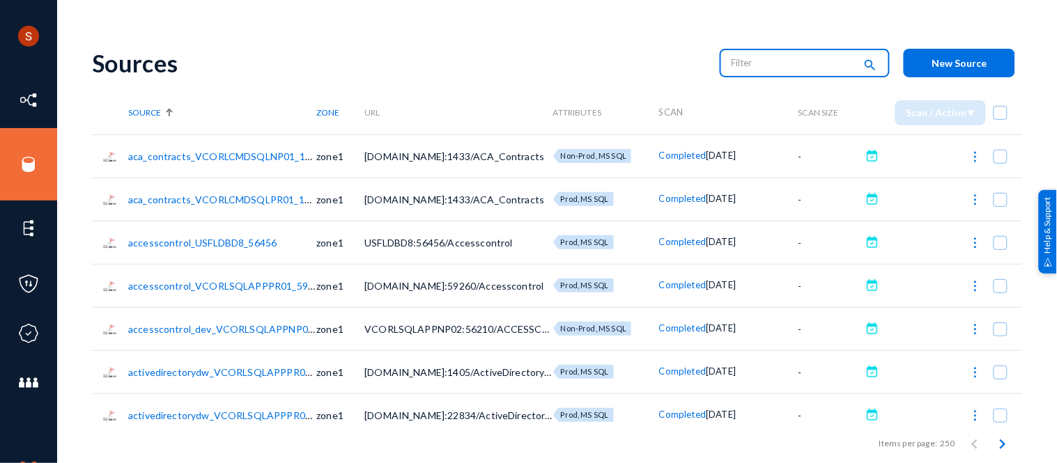
click at [739, 61] on input "text" at bounding box center [793, 62] width 123 height 21
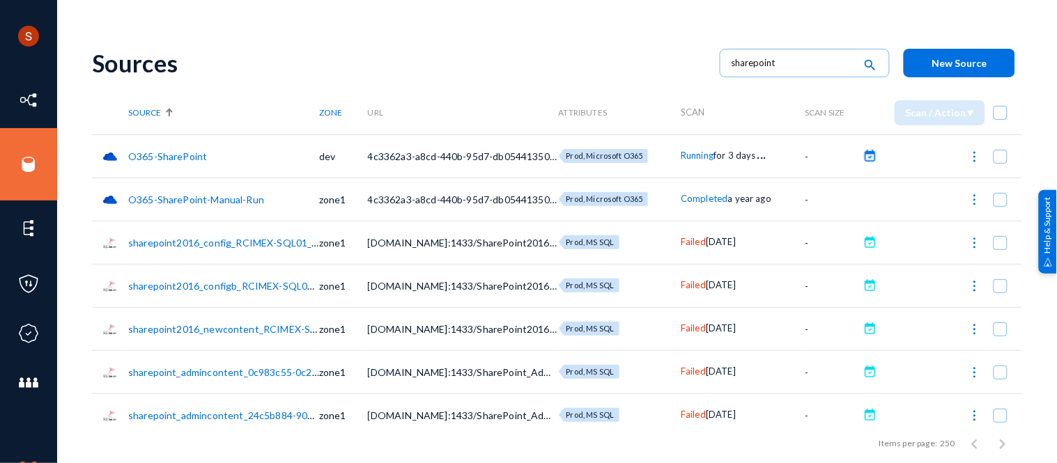
click at [866, 160] on button at bounding box center [870, 156] width 14 height 14
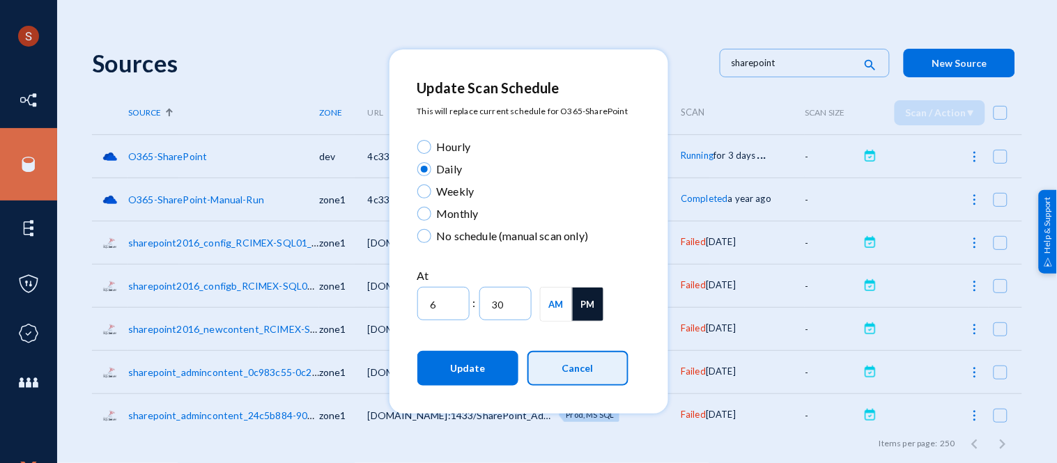
click at [573, 361] on button "Cancel" at bounding box center [577, 368] width 101 height 35
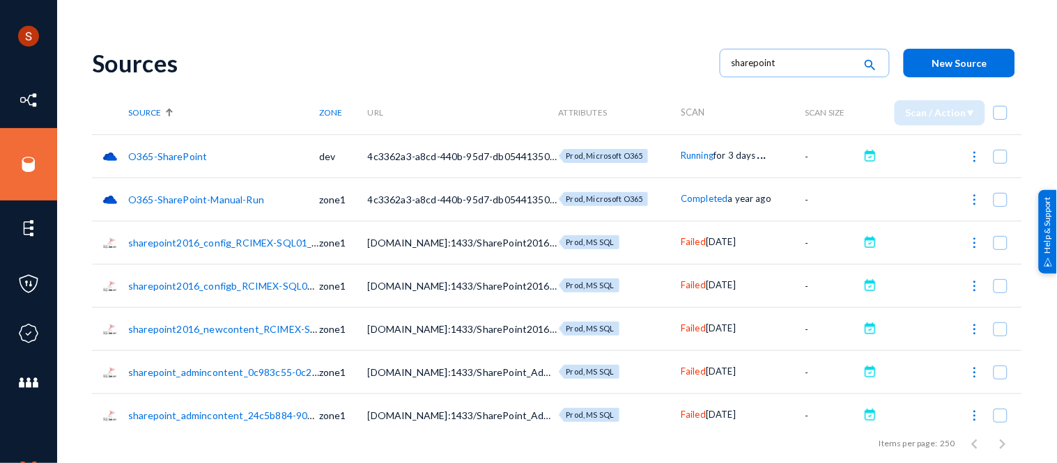
click at [719, 155] on span "for 3 days" at bounding box center [734, 155] width 42 height 11
click at [871, 154] on button at bounding box center [870, 156] width 14 height 14
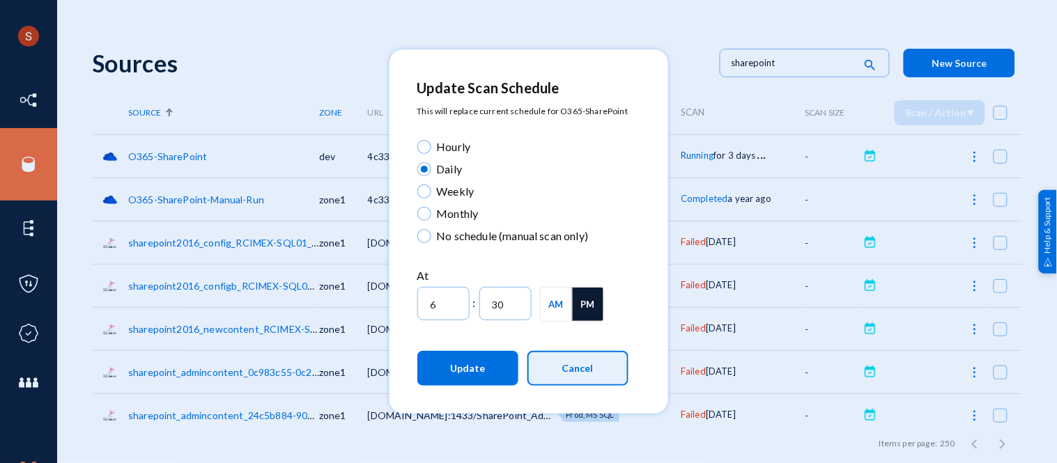
click at [603, 380] on button "Cancel" at bounding box center [577, 368] width 101 height 35
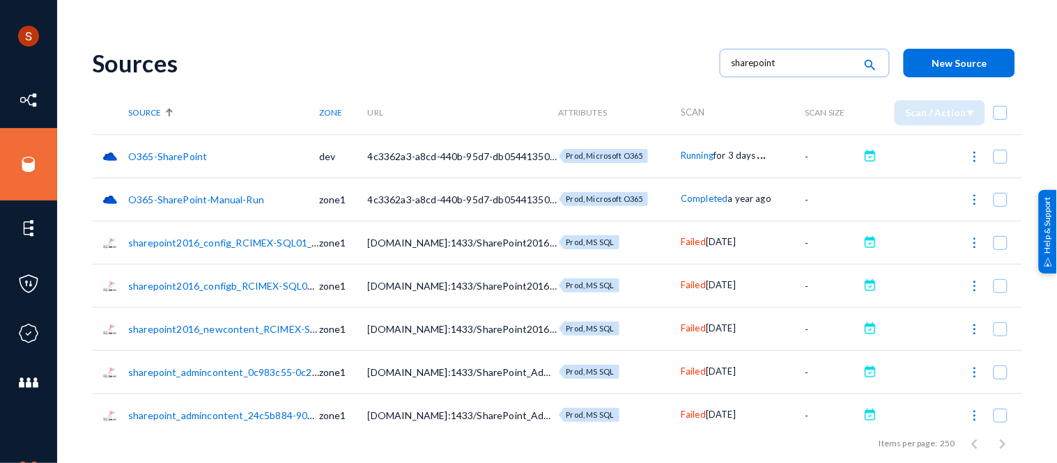
click at [575, 71] on div "Sources" at bounding box center [399, 63] width 614 height 29
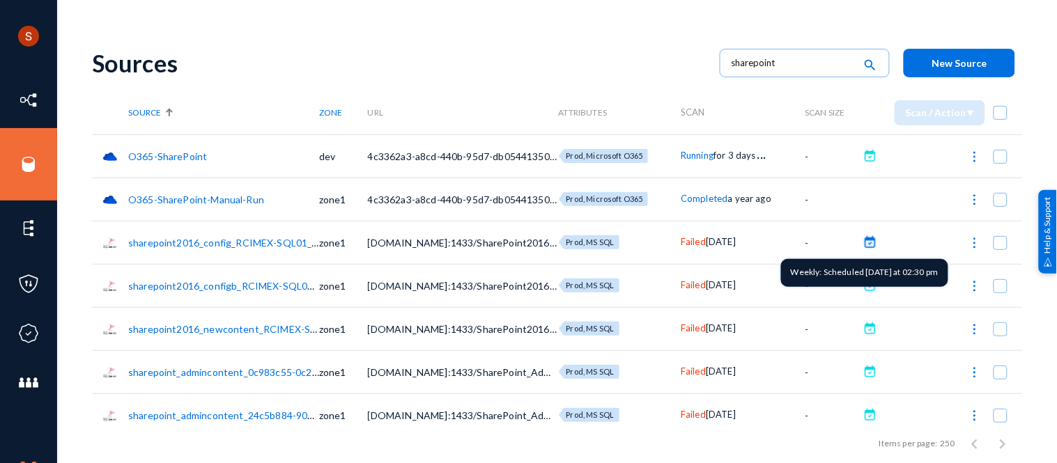
click at [865, 245] on button at bounding box center [870, 242] width 14 height 14
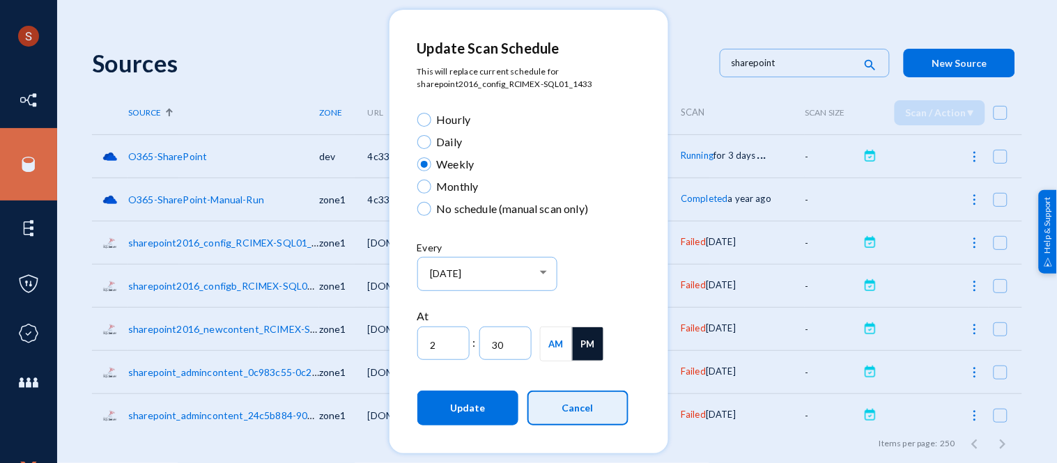
click at [585, 405] on span "Cancel" at bounding box center [577, 408] width 31 height 12
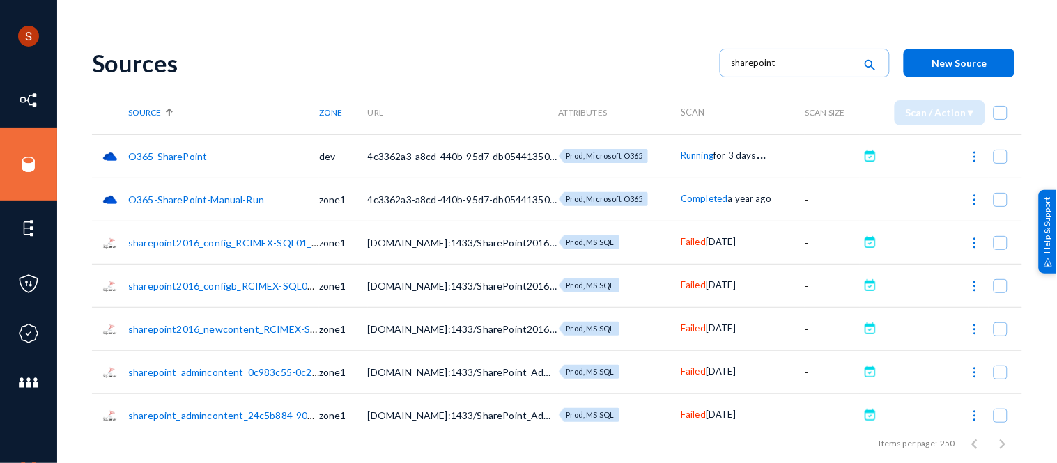
click at [475, 21] on div "Shyamvivin Vincent Francis Joseph tandl Log out Directory Datasets Sources Sens…" at bounding box center [528, 231] width 1057 height 463
click at [766, 68] on input "sharepoint" at bounding box center [793, 62] width 123 height 21
type input "s"
click at [624, 71] on div "Sources" at bounding box center [399, 63] width 614 height 29
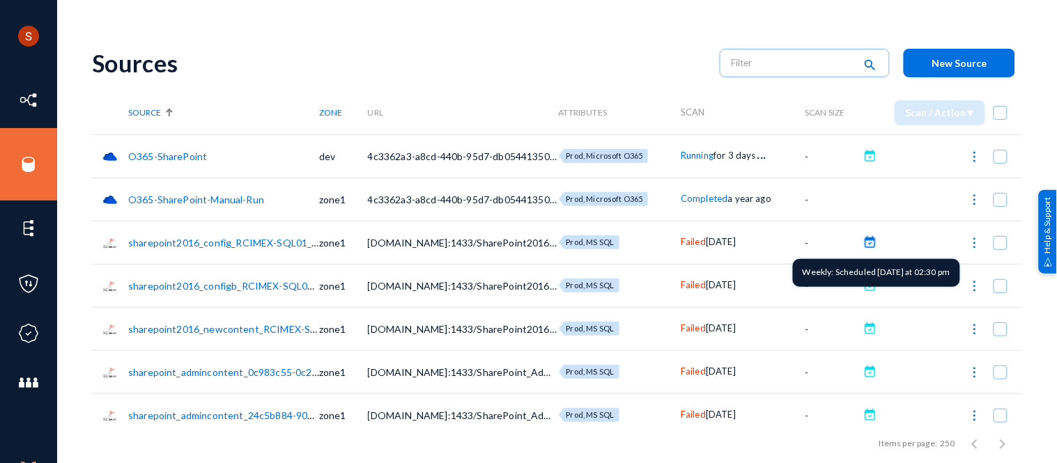
click at [871, 245] on button at bounding box center [870, 242] width 14 height 14
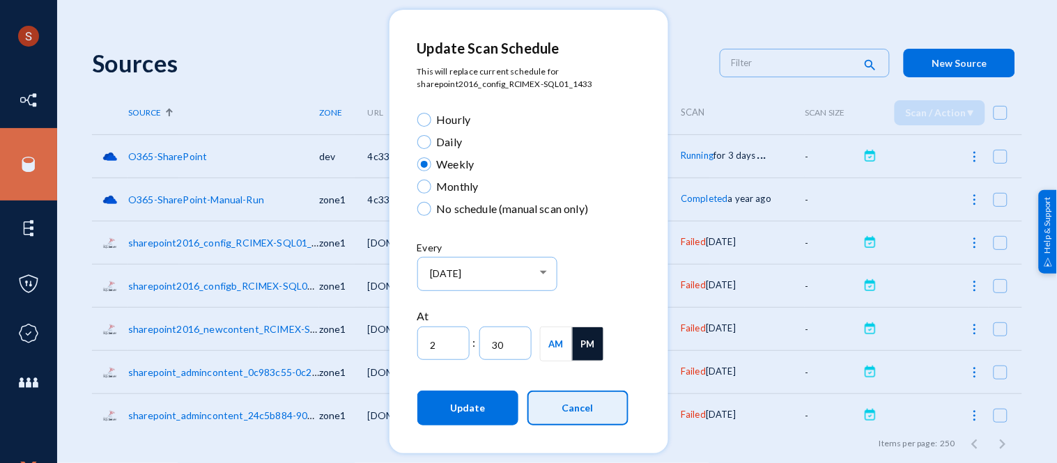
click at [596, 403] on button "Cancel" at bounding box center [577, 408] width 101 height 35
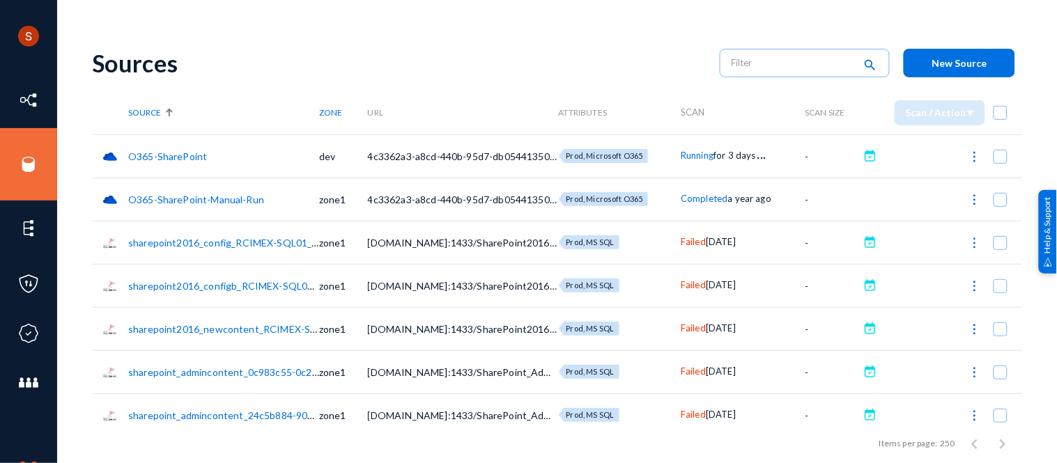
click at [695, 240] on span "Failed" at bounding box center [693, 241] width 25 height 11
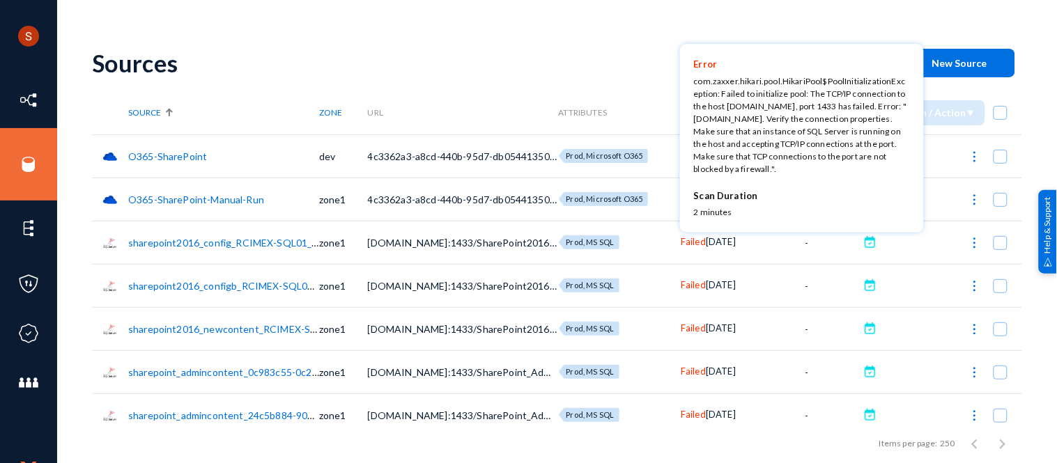
click at [687, 286] on div at bounding box center [528, 231] width 1057 height 463
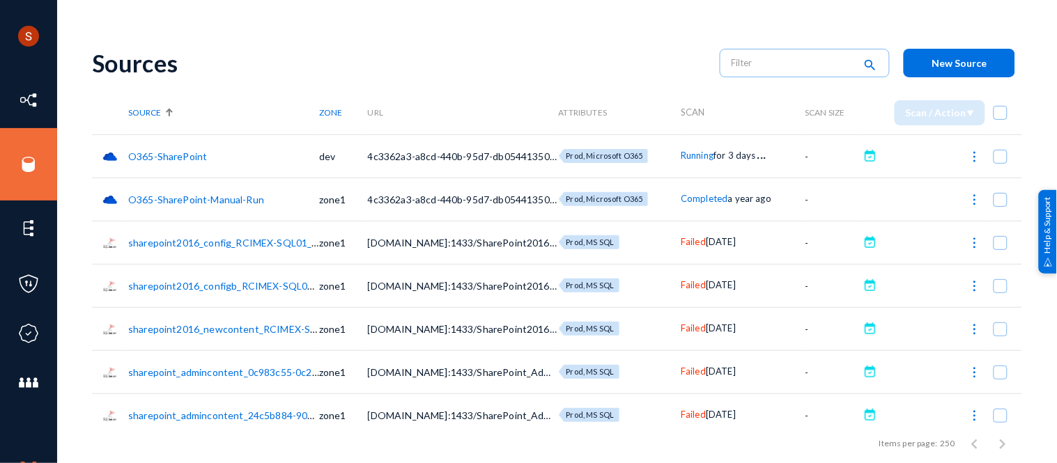
click at [687, 286] on span "Failed" at bounding box center [693, 284] width 25 height 11
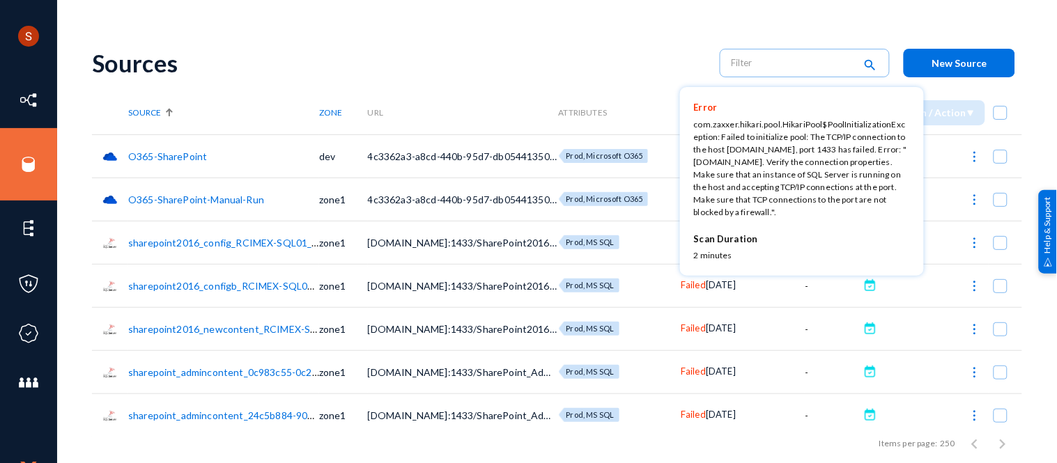
click at [695, 327] on div at bounding box center [528, 231] width 1057 height 463
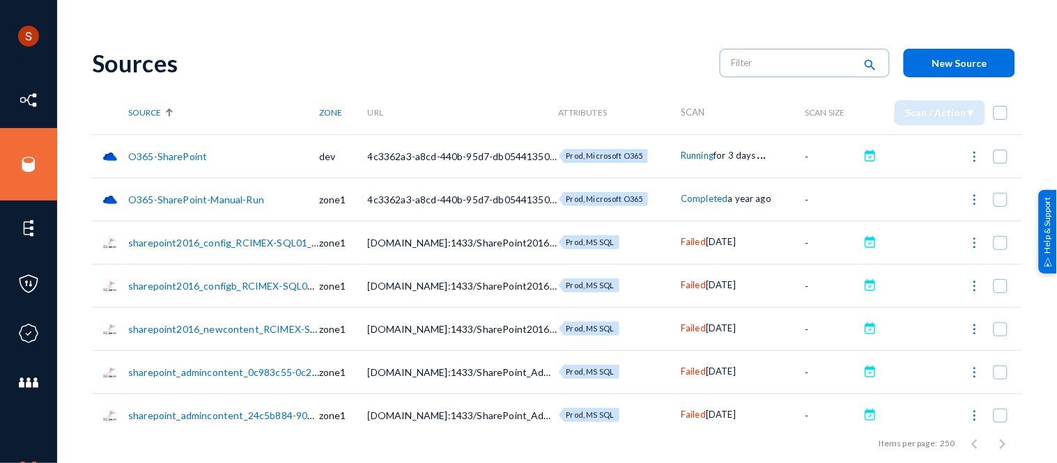
click at [695, 327] on span "Failed" at bounding box center [693, 328] width 25 height 11
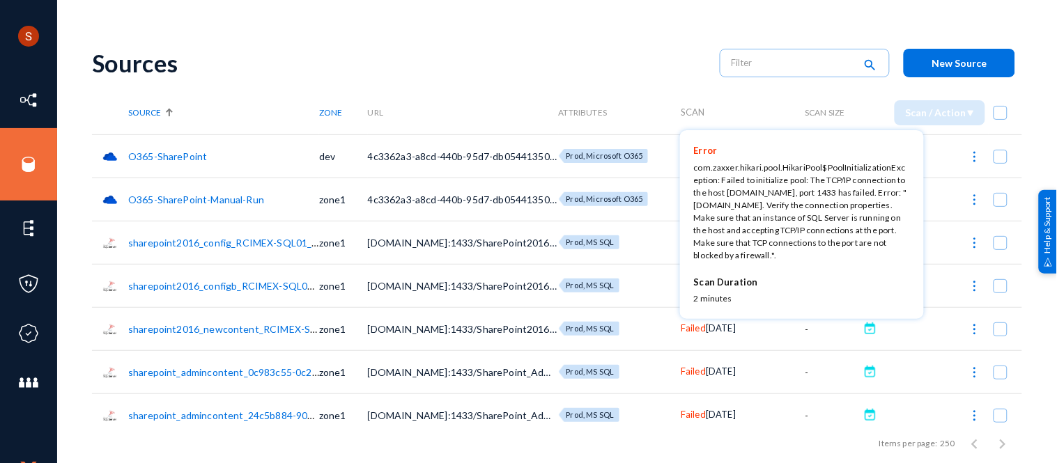
click at [601, 93] on div at bounding box center [528, 231] width 1057 height 463
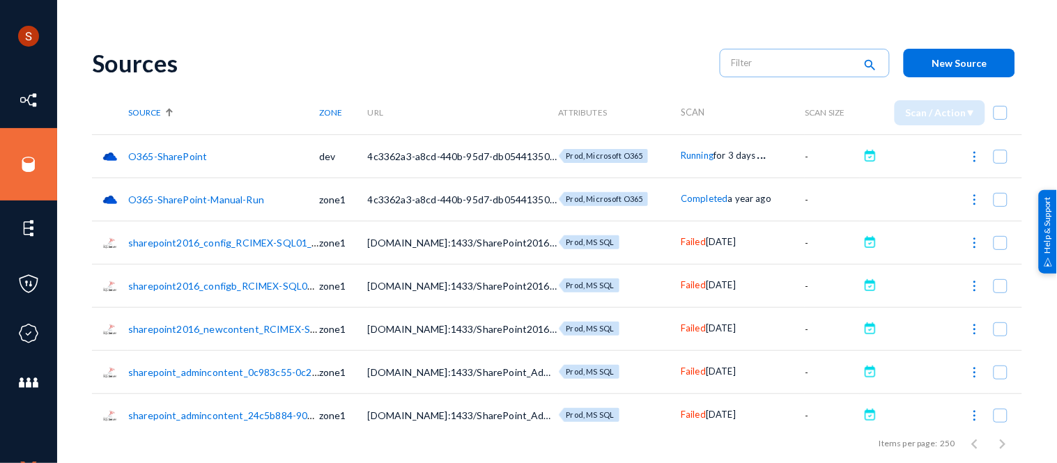
click at [240, 242] on link "sharepoint2016_config_RCIMEX-SQL01_1433" at bounding box center [231, 243] width 206 height 12
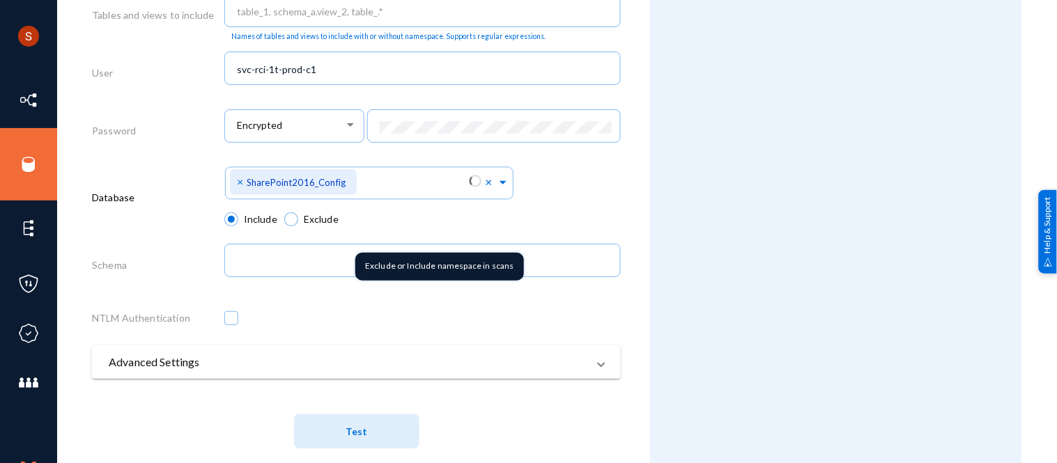
scroll to position [755, 0]
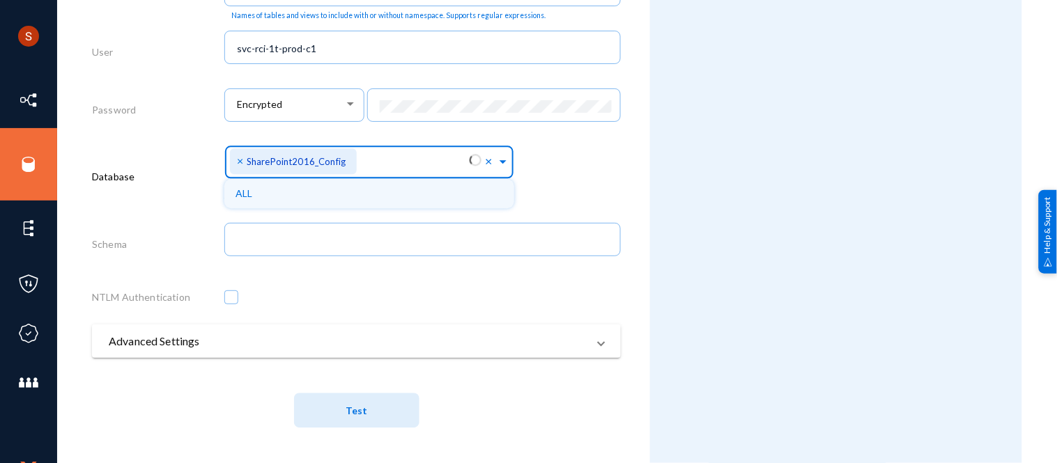
click at [401, 166] on input "text" at bounding box center [415, 164] width 109 height 13
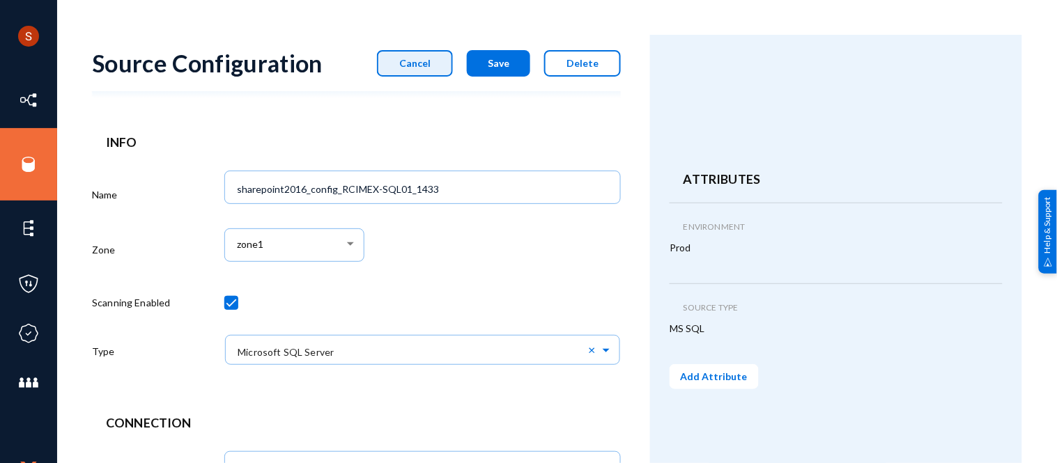
click at [431, 57] on span "Cancel" at bounding box center [414, 63] width 31 height 12
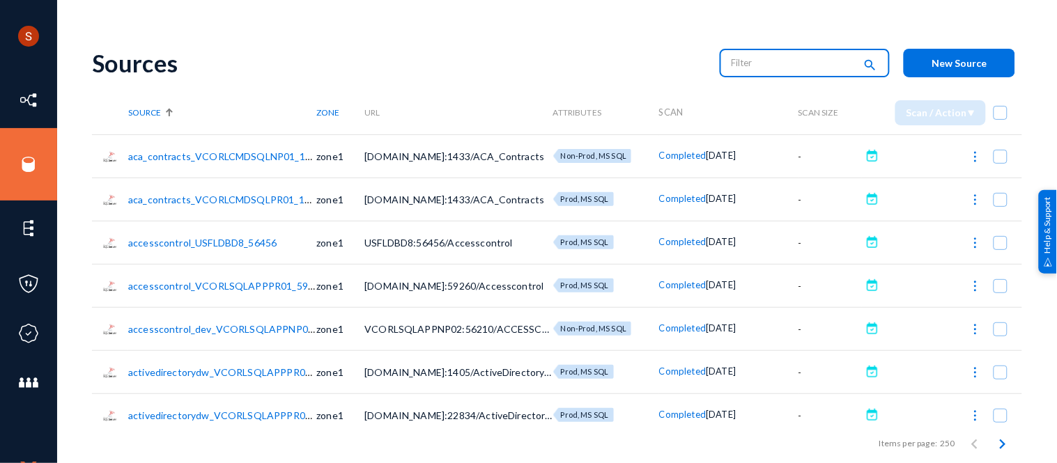
click at [732, 65] on input "text" at bounding box center [793, 62] width 123 height 21
type input "sharepoint"
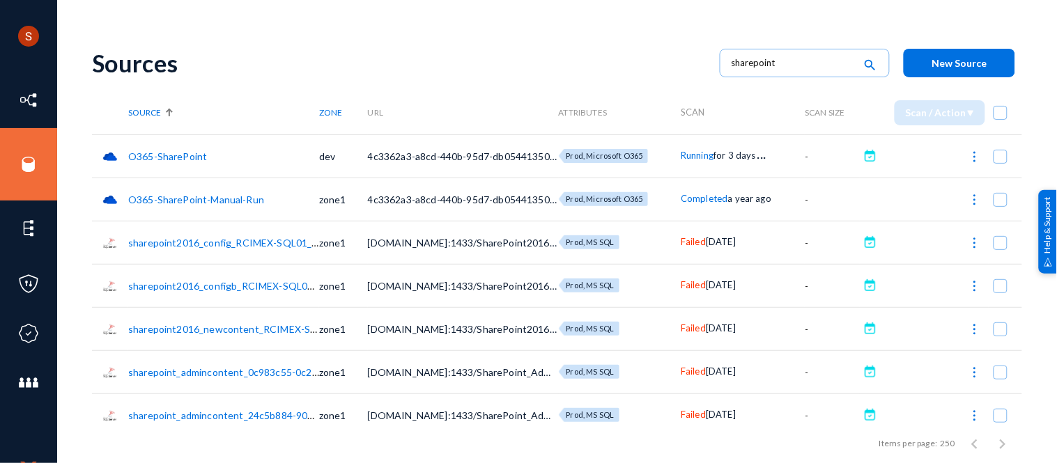
click at [221, 240] on link "sharepoint2016_config_RCIMEX-SQL01_1433" at bounding box center [231, 243] width 206 height 12
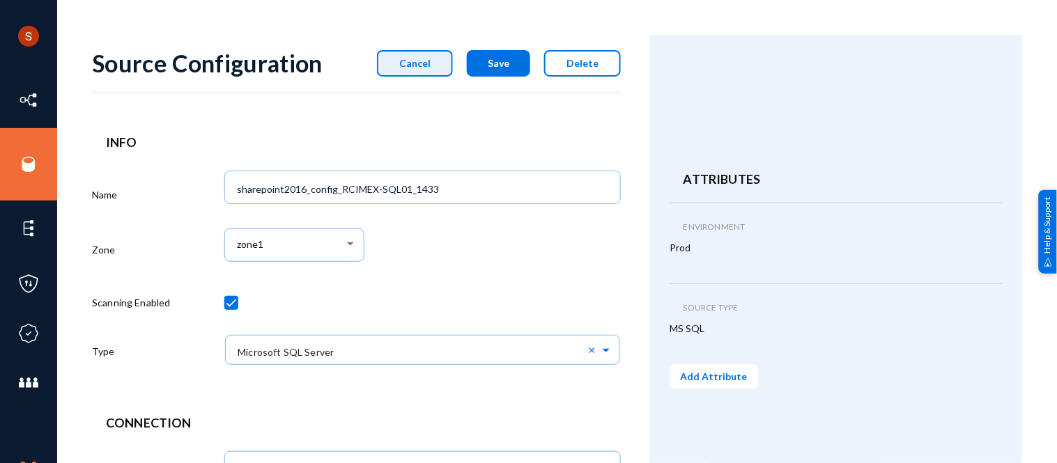
click at [419, 61] on span "Cancel" at bounding box center [414, 63] width 31 height 12
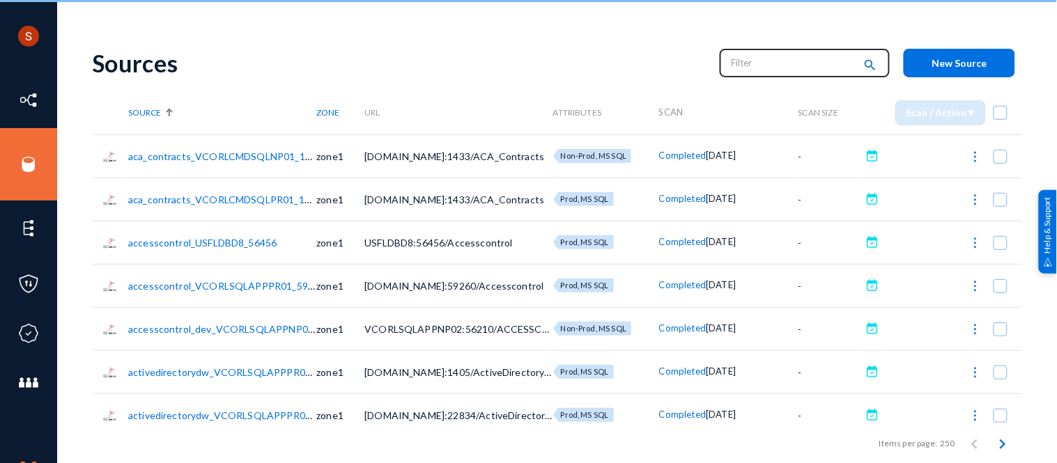
click at [779, 56] on input "text" at bounding box center [793, 62] width 123 height 21
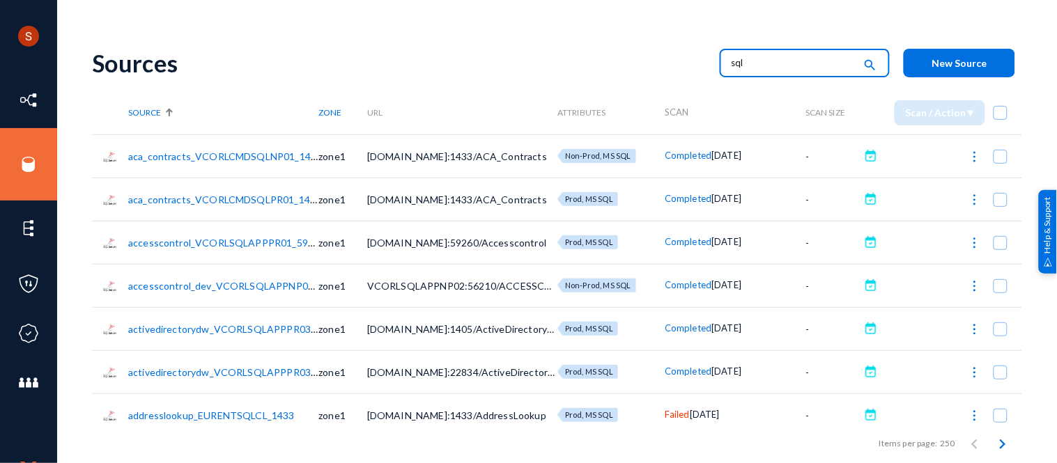
click at [803, 57] on input "sql" at bounding box center [793, 62] width 123 height 21
type input "s"
click at [623, 39] on div "Sources search New Source" at bounding box center [557, 63] width 930 height 56
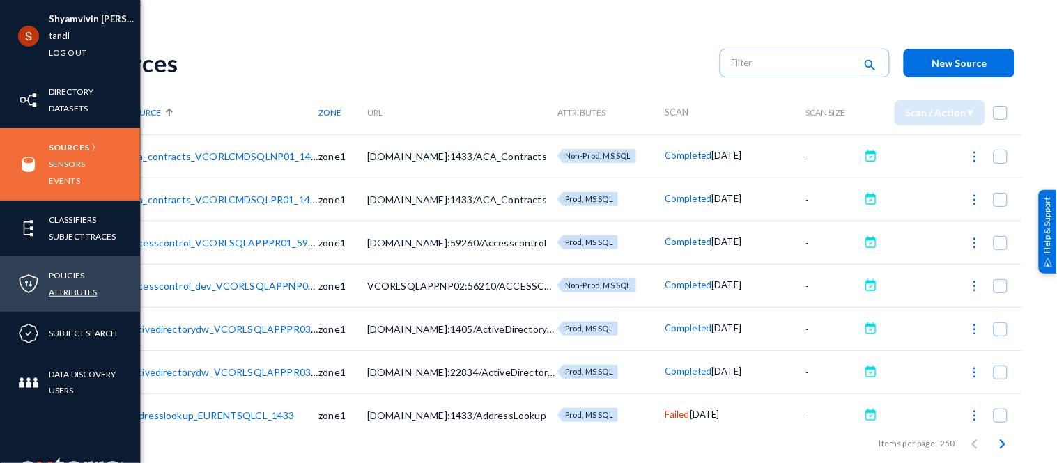
click at [80, 286] on link "Attributes" at bounding box center [73, 292] width 48 height 16
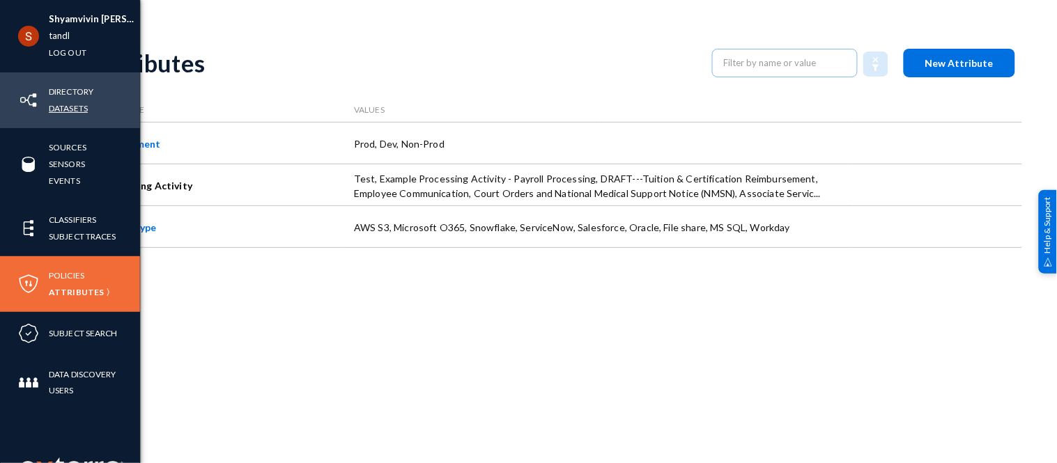
click at [52, 116] on link "Datasets" at bounding box center [68, 108] width 39 height 16
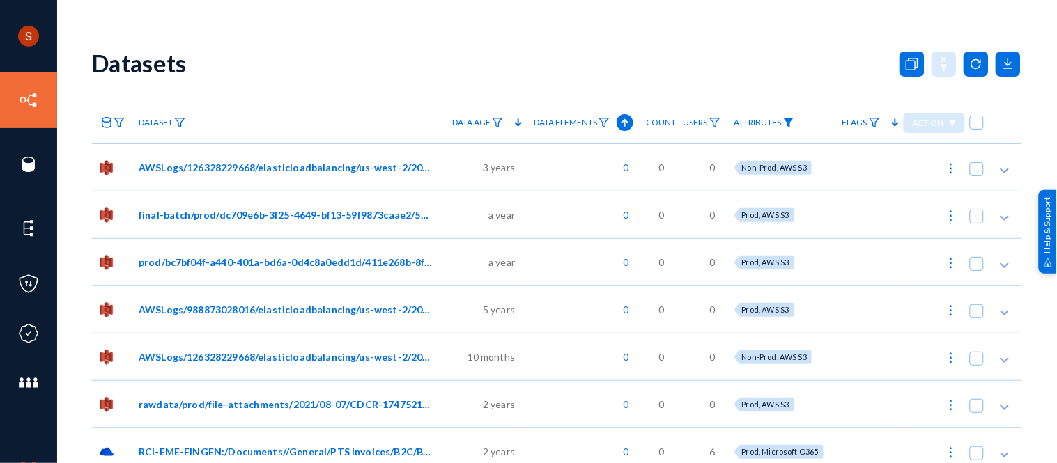
click at [783, 121] on img at bounding box center [788, 123] width 11 height 10
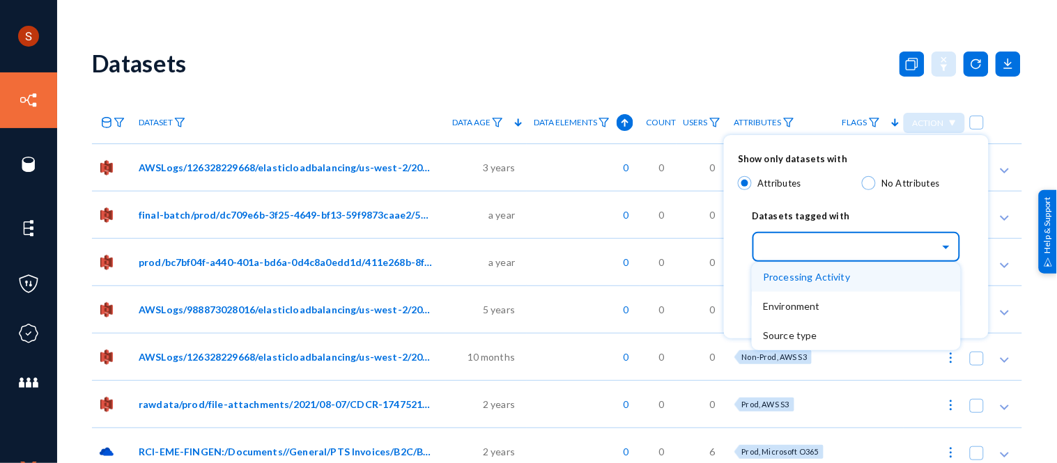
click at [796, 258] on input "text" at bounding box center [863, 246] width 195 height 24
click at [796, 273] on span "Processing Activity" at bounding box center [806, 277] width 87 height 12
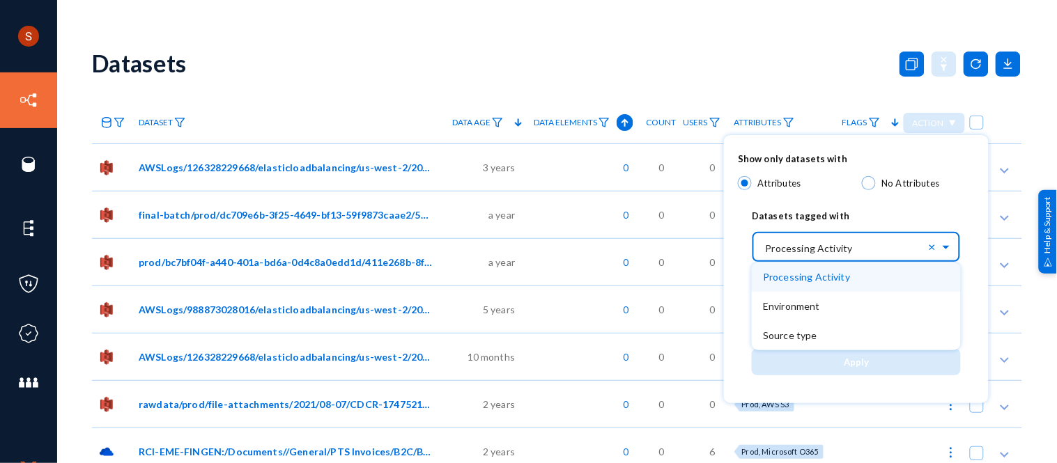
click at [855, 248] on input "text" at bounding box center [863, 246] width 195 height 24
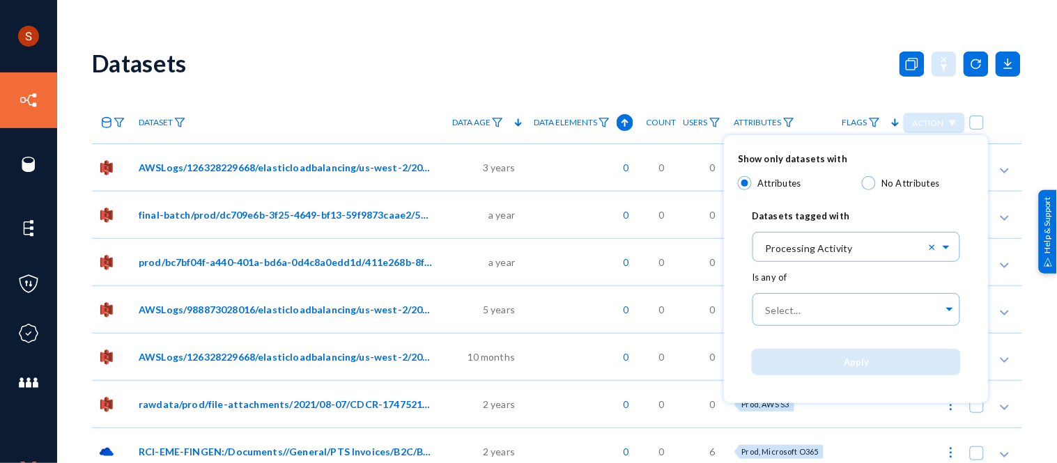
click at [827, 157] on span "Show only datasets with" at bounding box center [856, 163] width 237 height 28
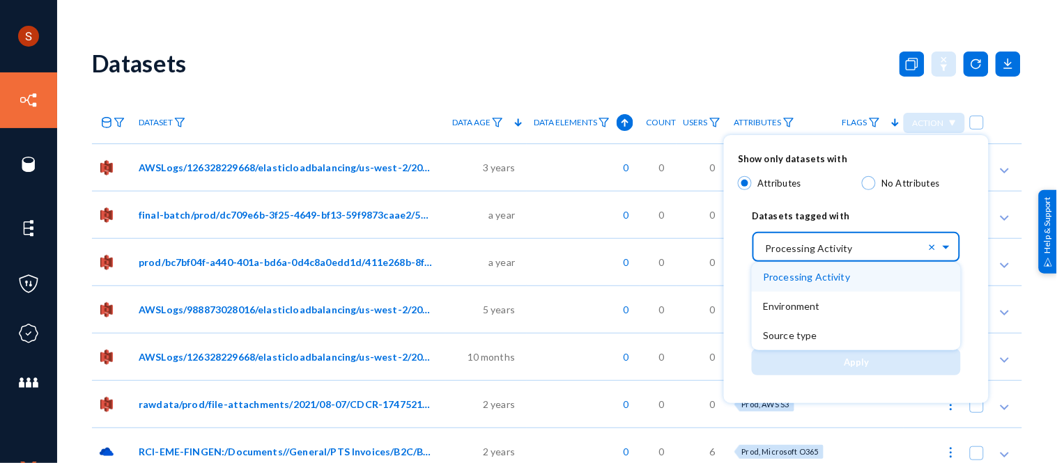
click at [863, 231] on div "Select... × Processing Activity" at bounding box center [845, 244] width 165 height 31
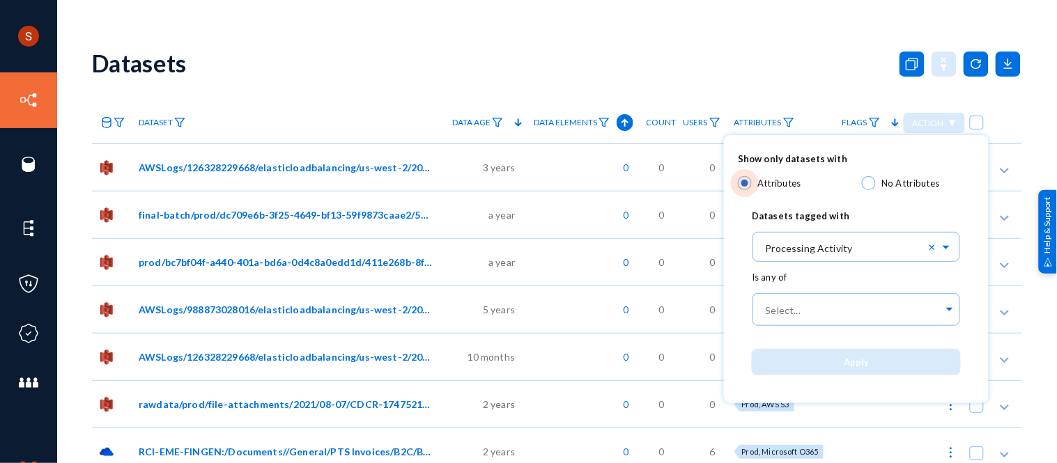
click at [840, 181] on label "Attributes" at bounding box center [794, 183] width 113 height 14
click at [752, 181] on input "Attributes" at bounding box center [745, 183] width 14 height 14
click at [789, 74] on div at bounding box center [528, 231] width 1057 height 463
